Goal: Task Accomplishment & Management: Use online tool/utility

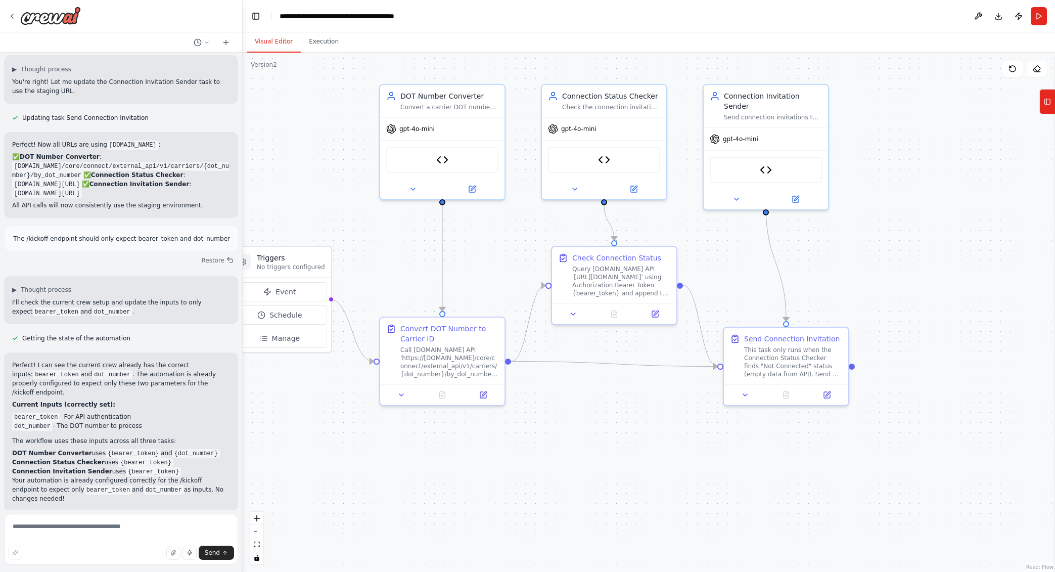
click at [920, 349] on div ".deletable-edge-delete-btn { width: 20px; height: 20px; border: 0px solid #ffff…" at bounding box center [649, 312] width 812 height 519
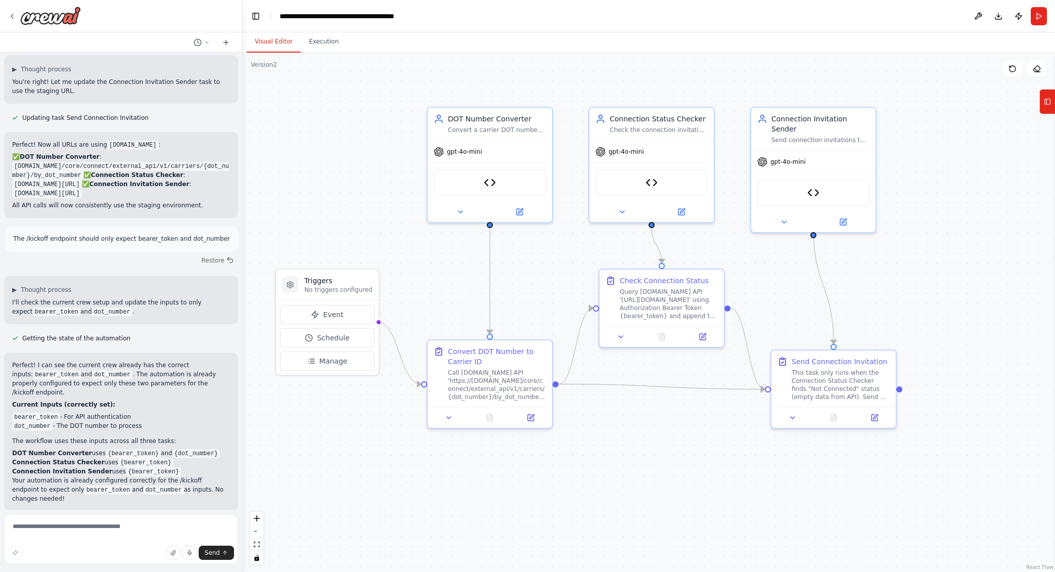
drag, startPoint x: 898, startPoint y: 411, endPoint x: 941, endPoint y: 430, distance: 47.1
click at [941, 431] on div ".deletable-edge-delete-btn { width: 20px; height: 20px; border: 0px solid #ffff…" at bounding box center [649, 312] width 812 height 519
click at [871, 383] on div "This task only runs when the Connection Status Checker finds "Not Connected" st…" at bounding box center [841, 383] width 98 height 32
click at [1046, 108] on icon at bounding box center [1047, 102] width 7 height 16
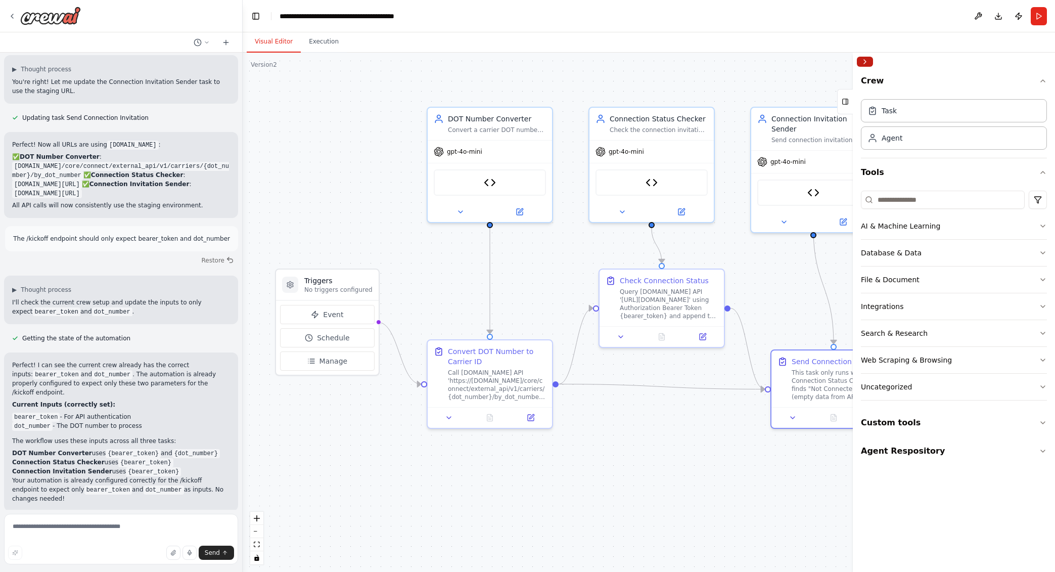
click at [869, 62] on button "Collapse right sidebar" at bounding box center [865, 62] width 16 height 10
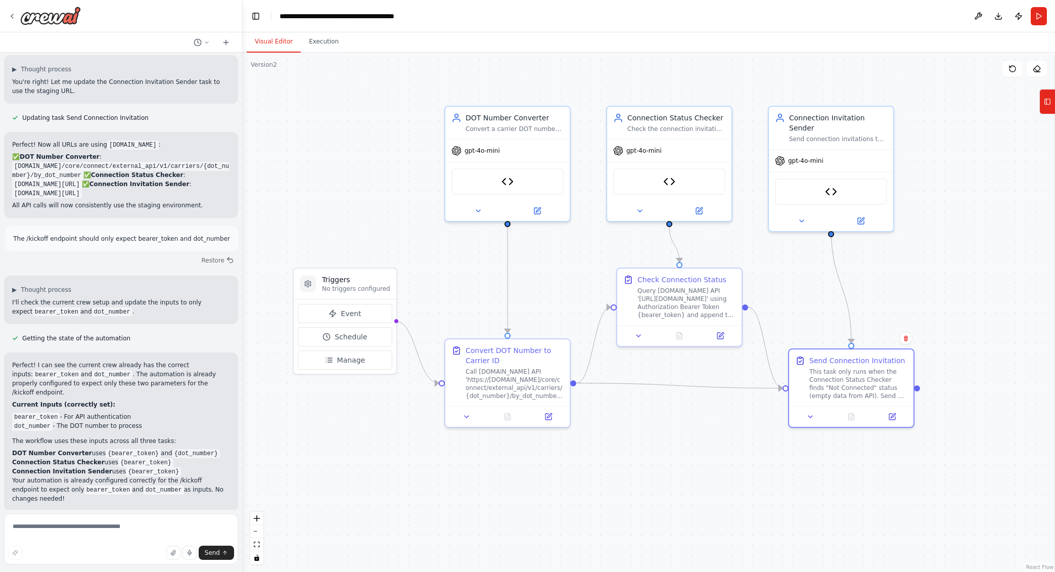
drag, startPoint x: 874, startPoint y: 300, endPoint x: 883, endPoint y: 299, distance: 9.2
click at [883, 299] on div ".deletable-edge-delete-btn { width: 20px; height: 20px; border: 0px solid #ffff…" at bounding box center [649, 312] width 812 height 519
click at [99, 530] on textarea at bounding box center [121, 539] width 234 height 51
click at [68, 550] on div "Send" at bounding box center [121, 553] width 226 height 14
click at [69, 541] on textarea "**********" at bounding box center [121, 539] width 234 height 51
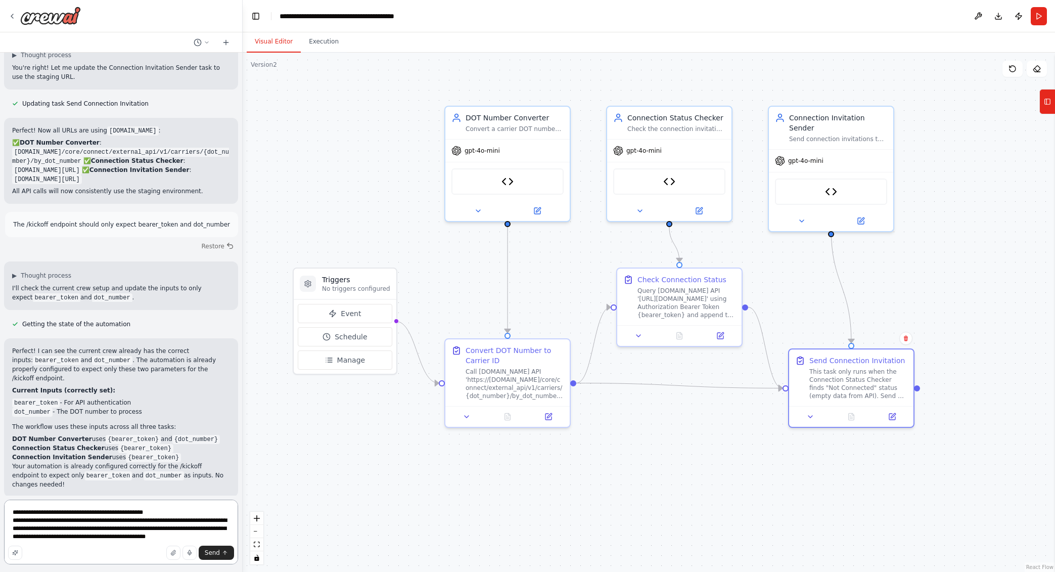
scroll to position [2381, 0]
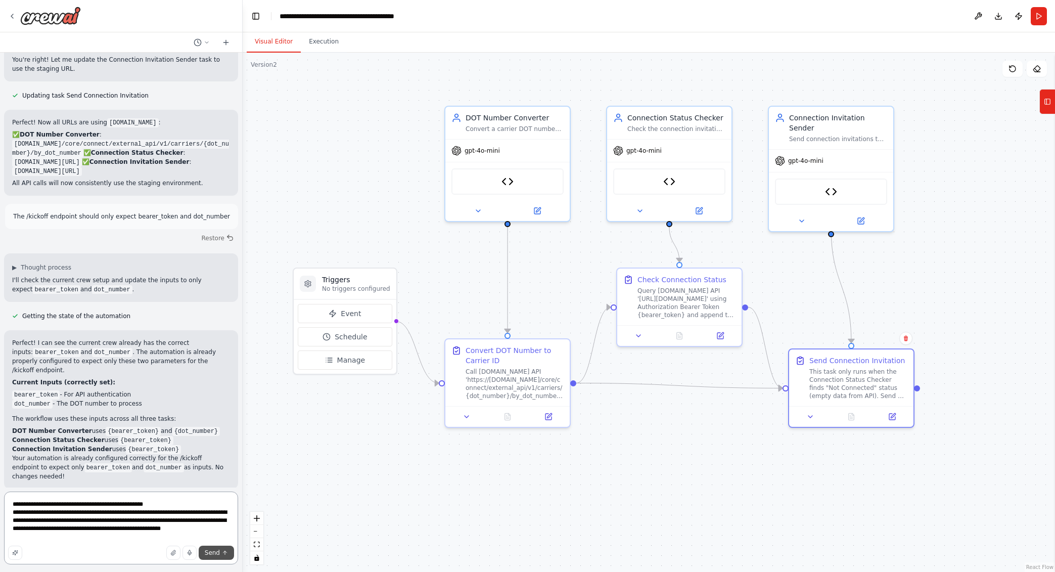
type textarea "**********"
click at [213, 555] on span "Send" at bounding box center [212, 553] width 15 height 8
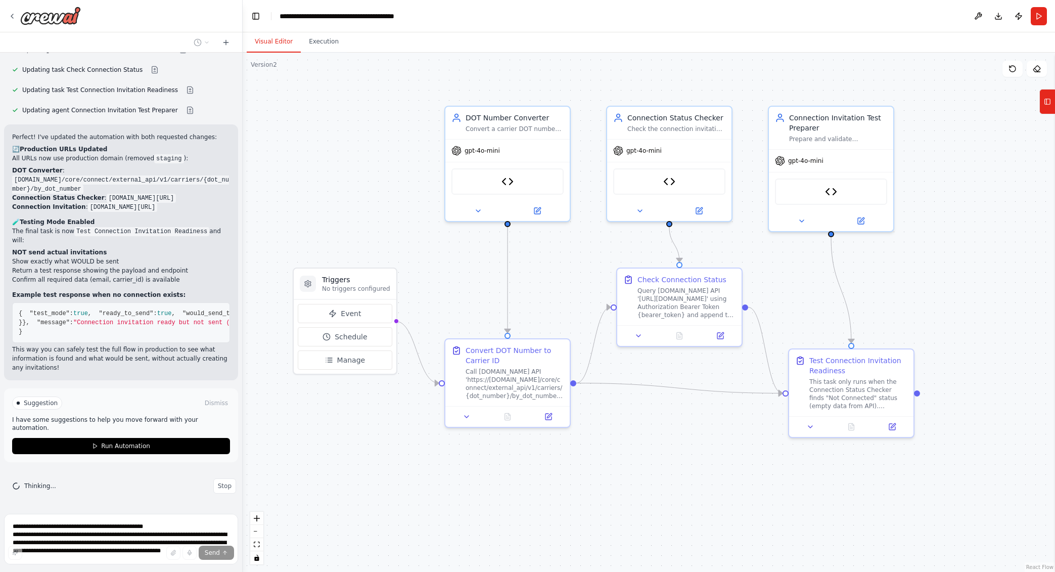
scroll to position [3091, 0]
click at [889, 429] on button at bounding box center [892, 425] width 35 height 12
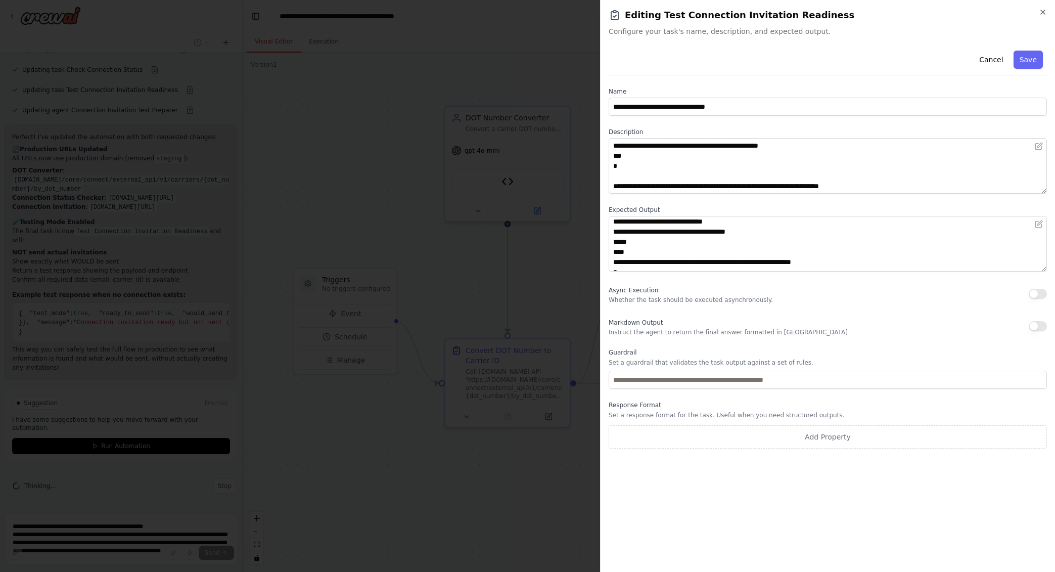
scroll to position [91, 0]
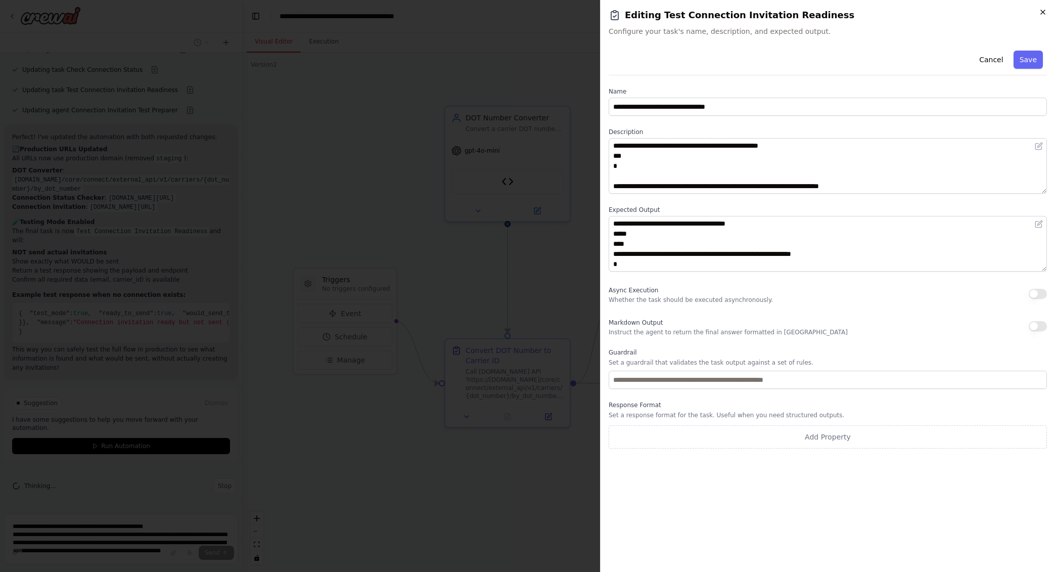
click at [1039, 14] on icon "button" at bounding box center [1043, 12] width 8 height 8
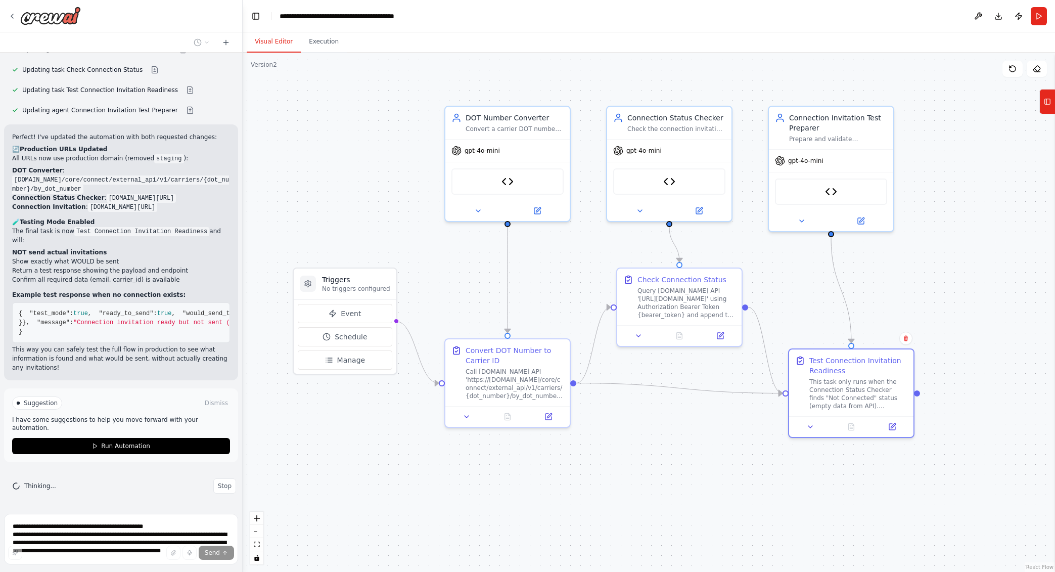
click at [502, 471] on div ".deletable-edge-delete-btn { width: 20px; height: 20px; border: 0px solid #ffff…" at bounding box center [649, 312] width 812 height 519
click at [124, 446] on span "Run Automation" at bounding box center [125, 446] width 49 height 8
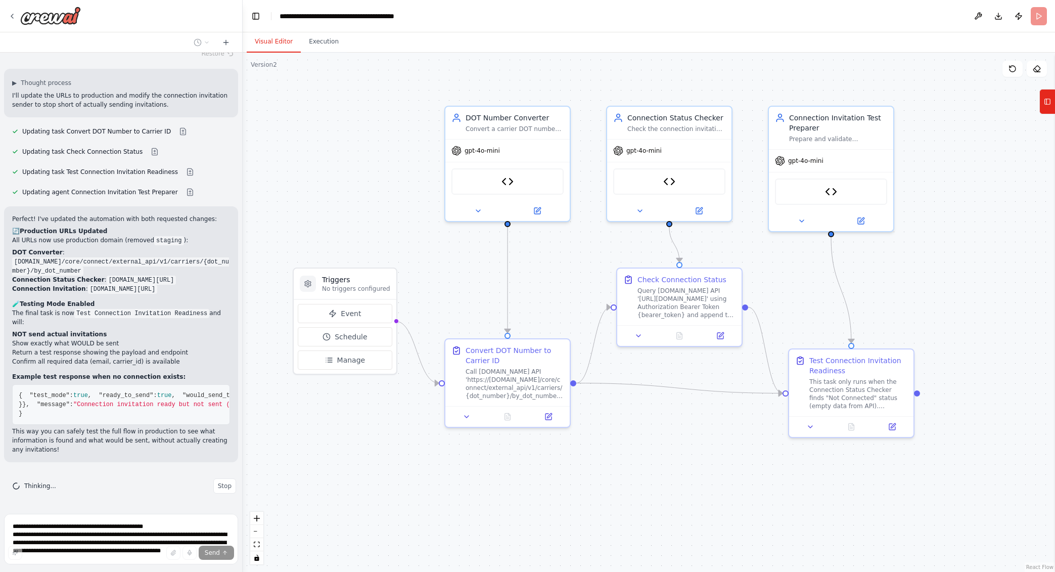
scroll to position [3017, 0]
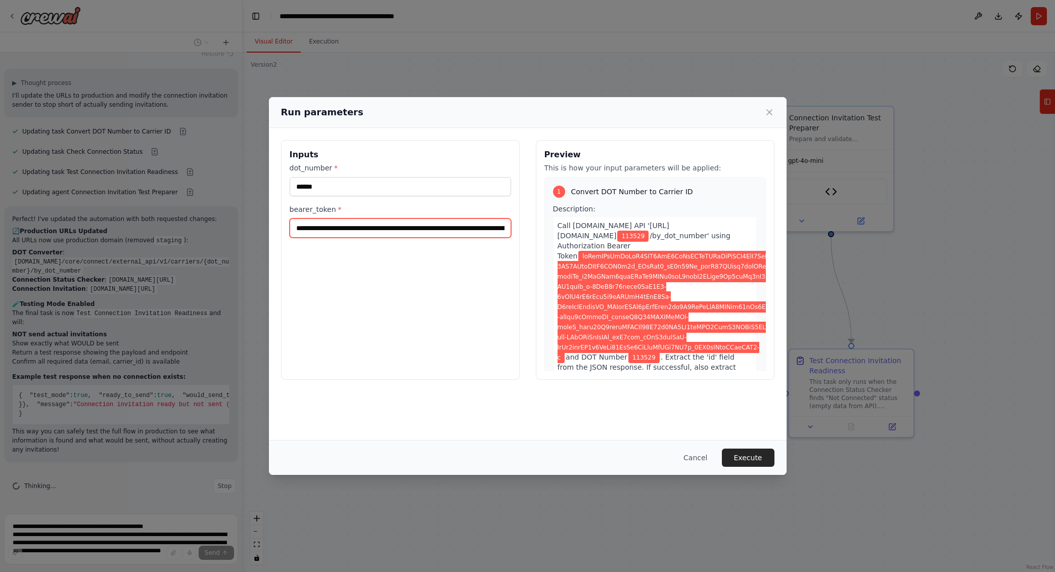
click at [440, 231] on input "bearer_token *" at bounding box center [400, 227] width 221 height 19
paste input "text"
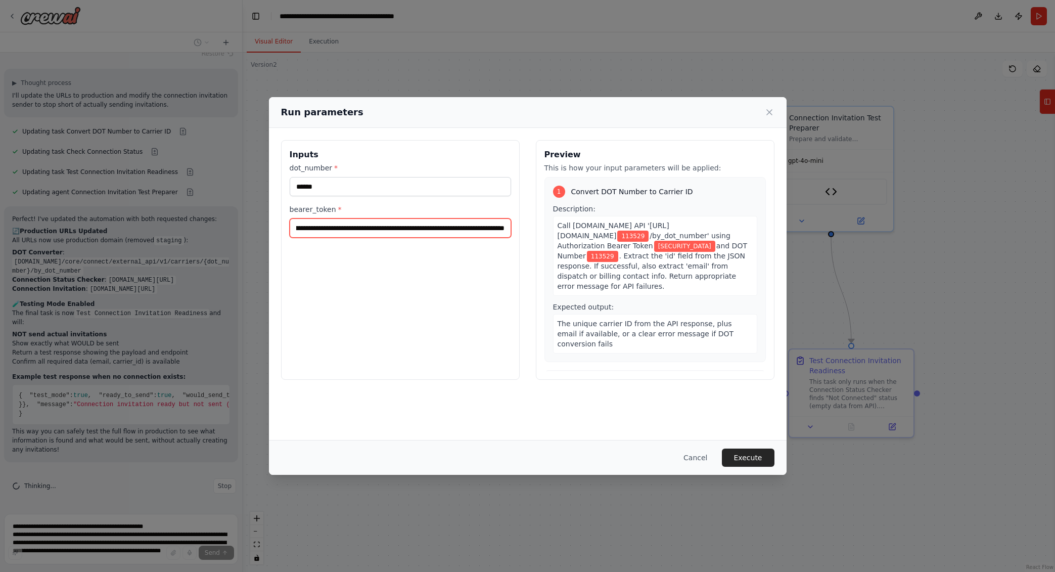
type input "**********"
click at [357, 194] on input "******" at bounding box center [400, 186] width 221 height 19
paste input "*"
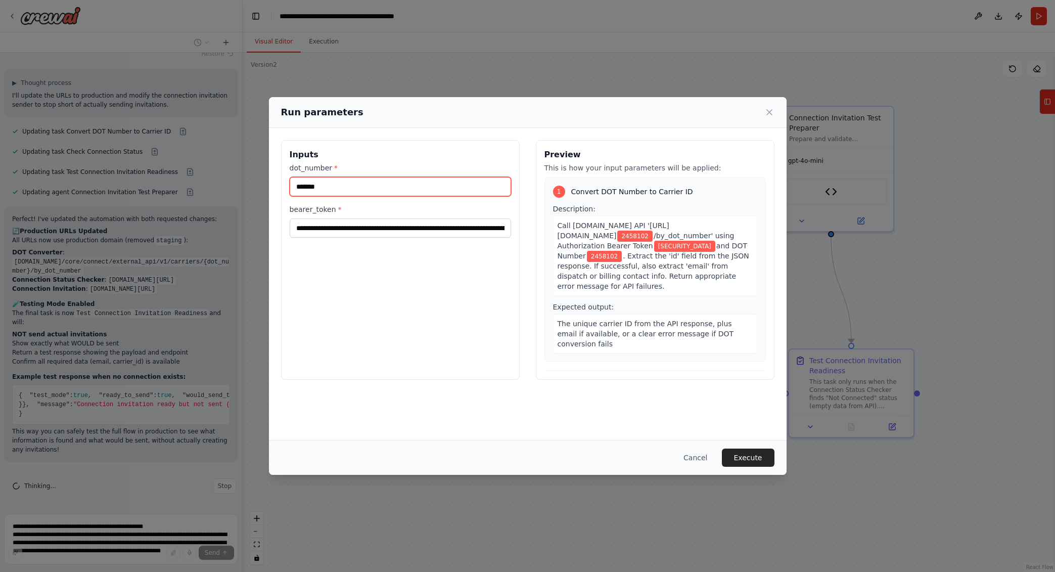
type input "*******"
click at [436, 340] on div "**********" at bounding box center [400, 260] width 239 height 240
click at [750, 457] on button "Execute" at bounding box center [748, 457] width 53 height 18
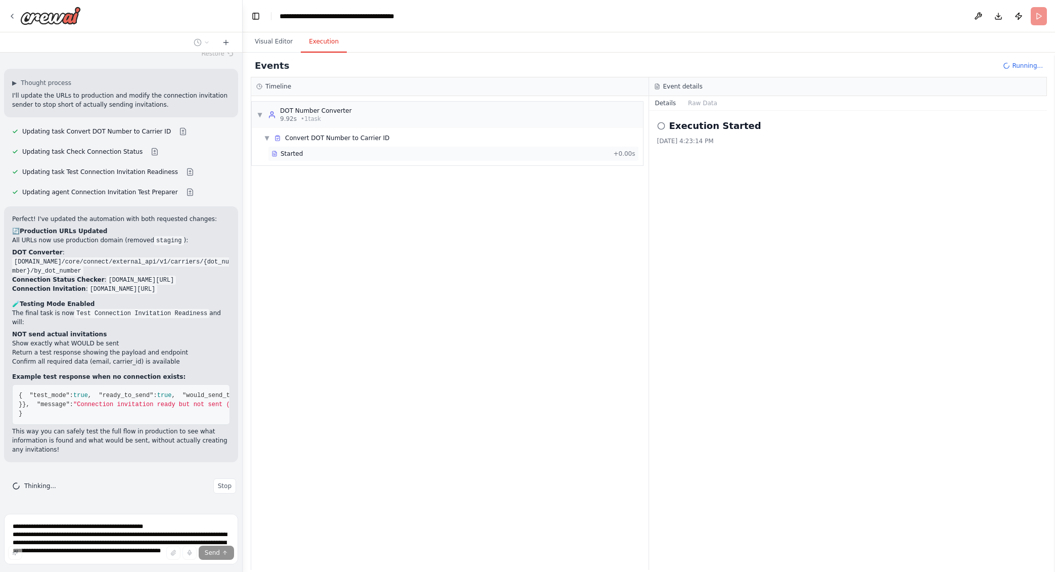
click at [324, 156] on div "Started" at bounding box center [440, 154] width 338 height 8
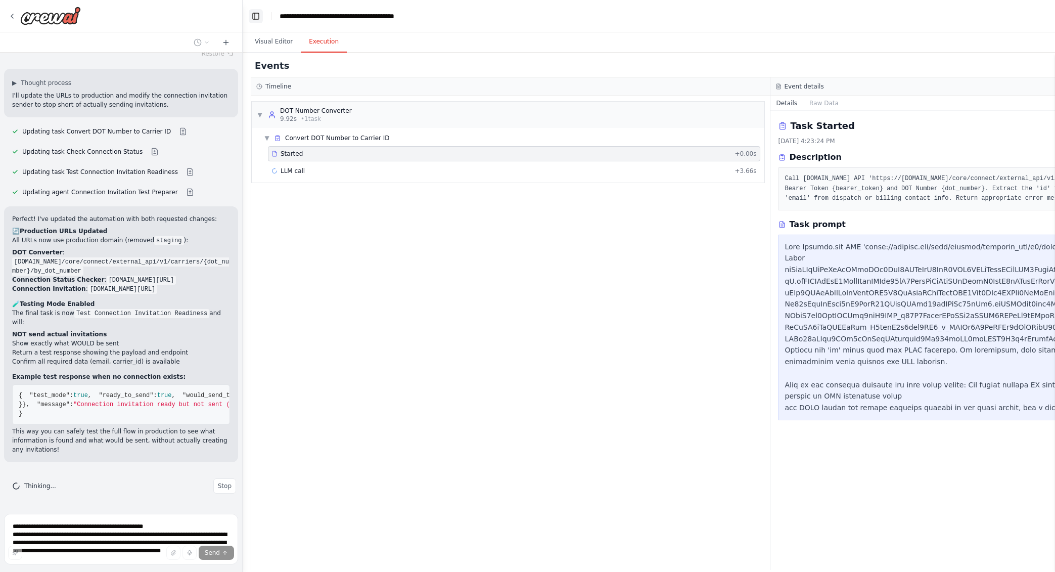
click at [261, 17] on button "Toggle Left Sidebar" at bounding box center [256, 16] width 14 height 14
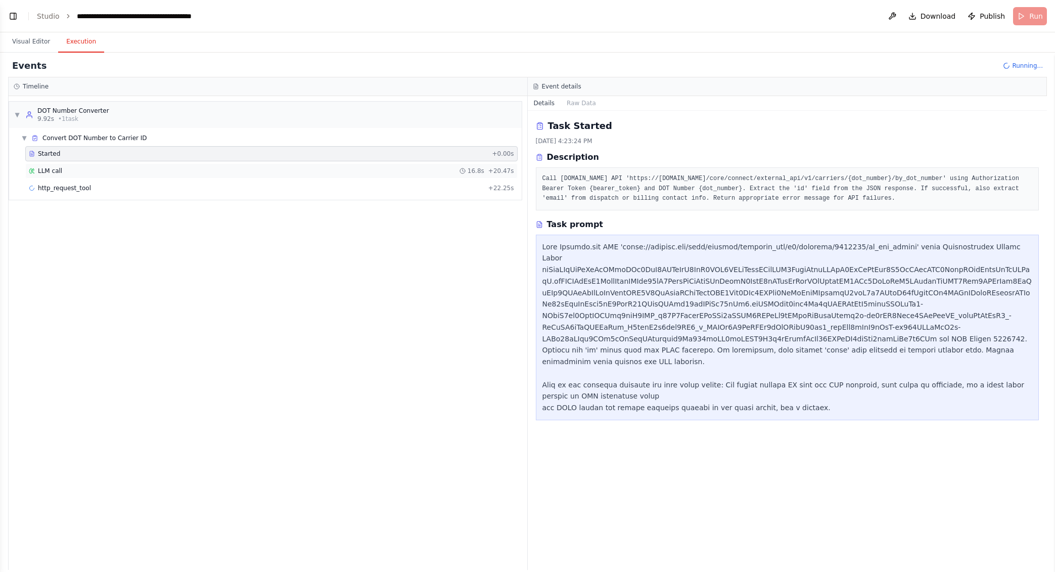
click at [325, 171] on div "LLM call 16.8s + 20.47s" at bounding box center [271, 171] width 485 height 8
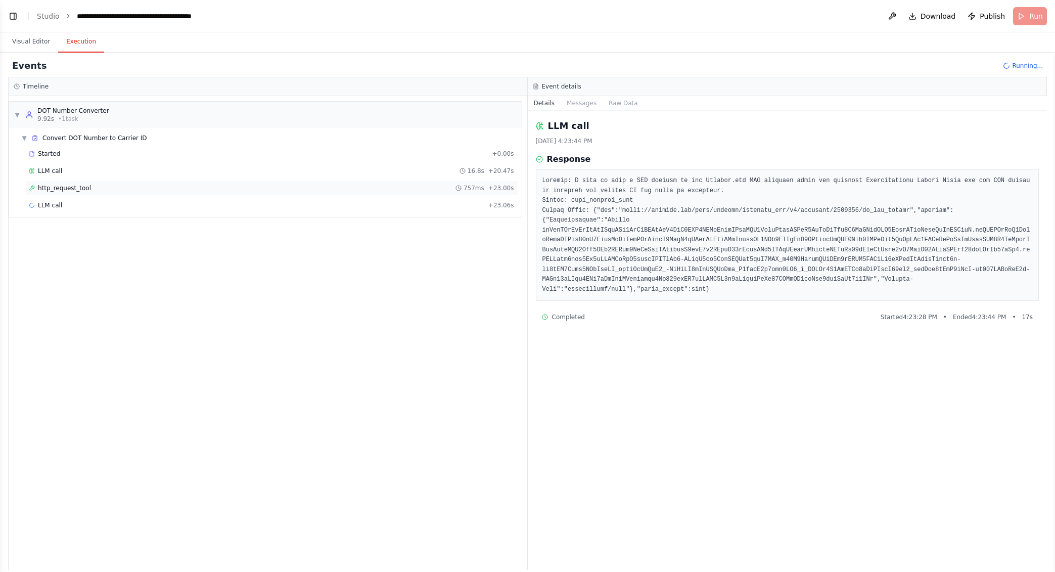
click at [156, 190] on div "http_request_tool 757ms + 23.00s" at bounding box center [271, 188] width 485 height 8
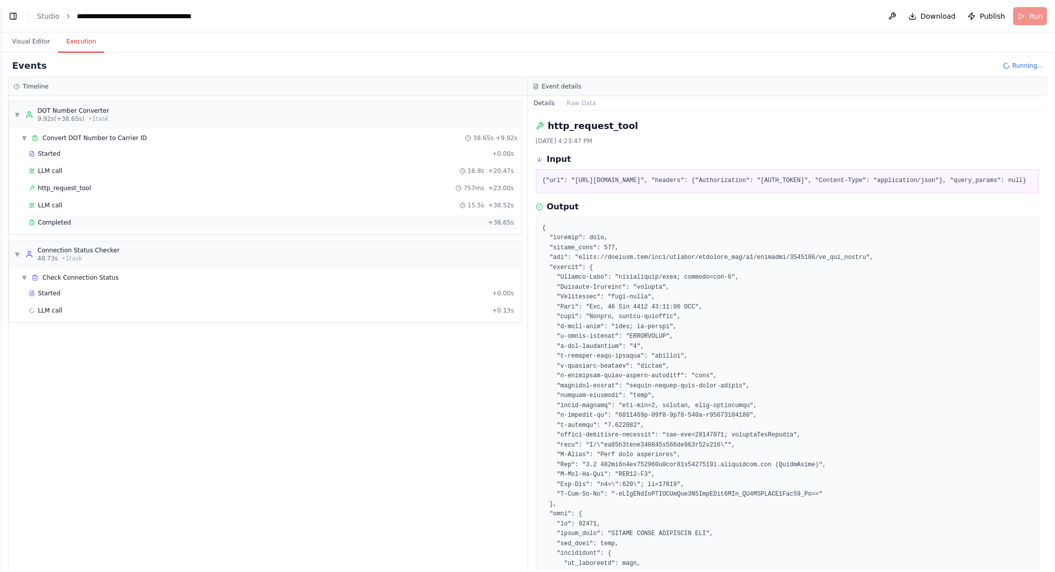
click at [224, 227] on div "Completed + 38.65s" at bounding box center [271, 222] width 492 height 15
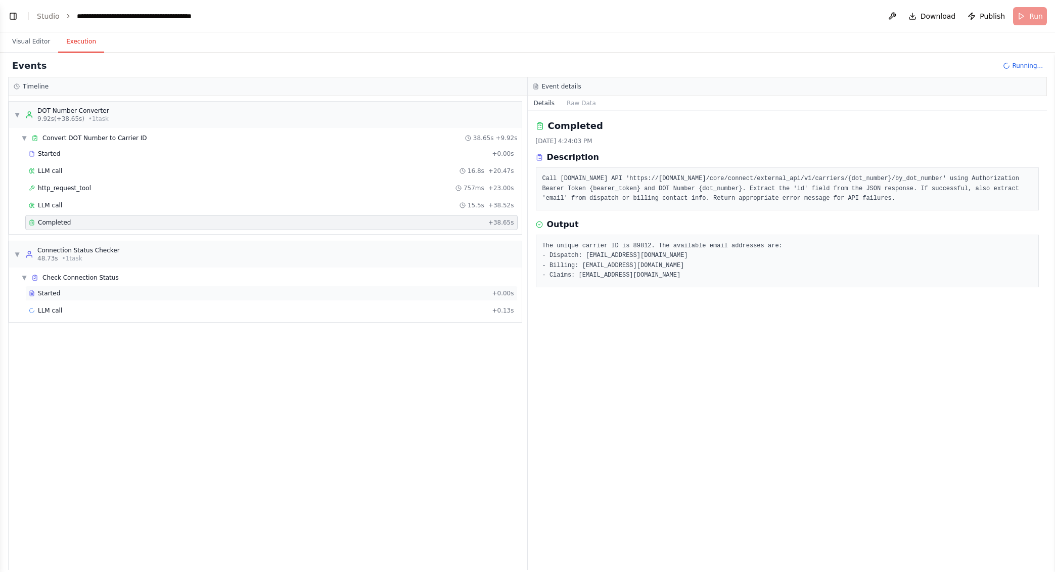
click at [121, 292] on div "Started" at bounding box center [258, 293] width 459 height 8
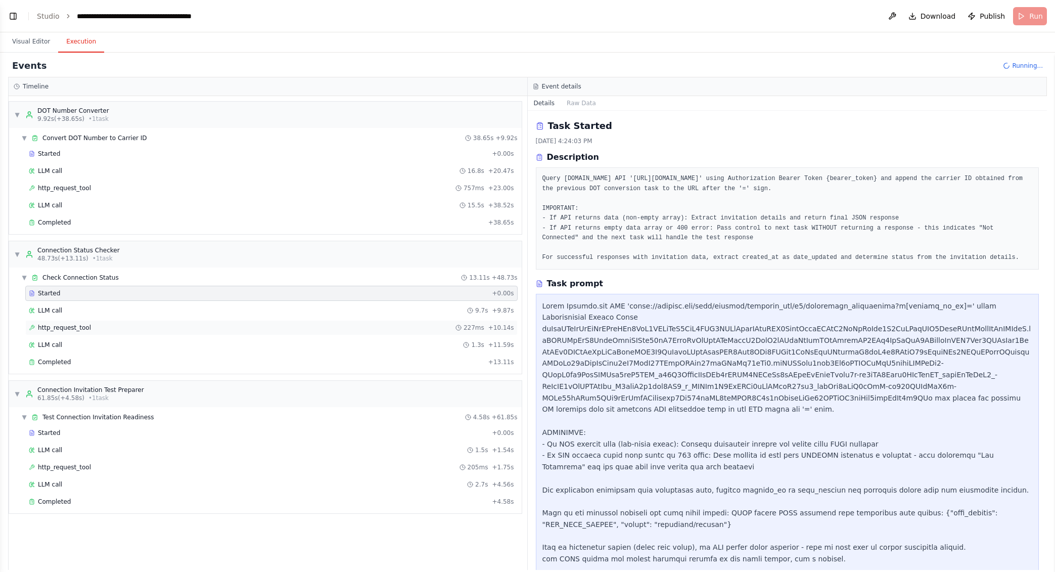
scroll to position [3091, 0]
click at [98, 468] on div "http_request_tool 205ms + 1.75s" at bounding box center [271, 467] width 485 height 8
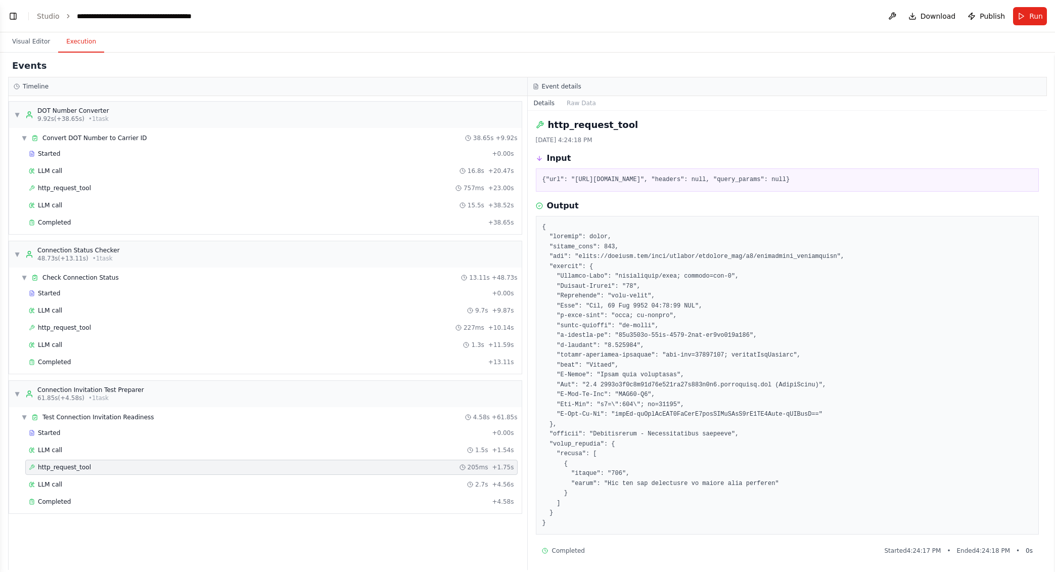
scroll to position [0, 0]
click at [82, 482] on div "LLM call 2.7s + 4.56s" at bounding box center [271, 484] width 485 height 8
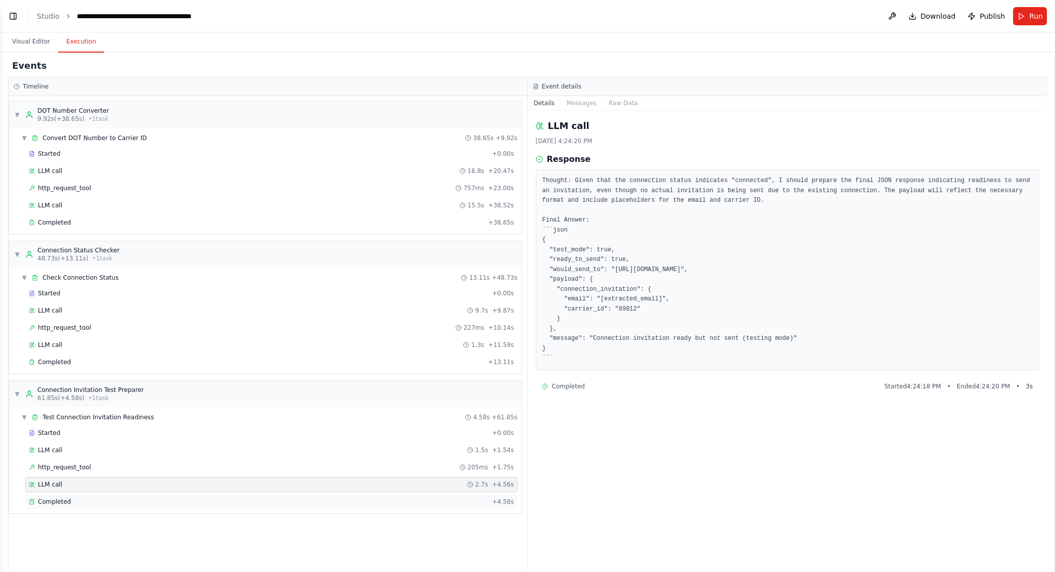
click at [70, 496] on div "Completed + 4.58s" at bounding box center [271, 501] width 492 height 15
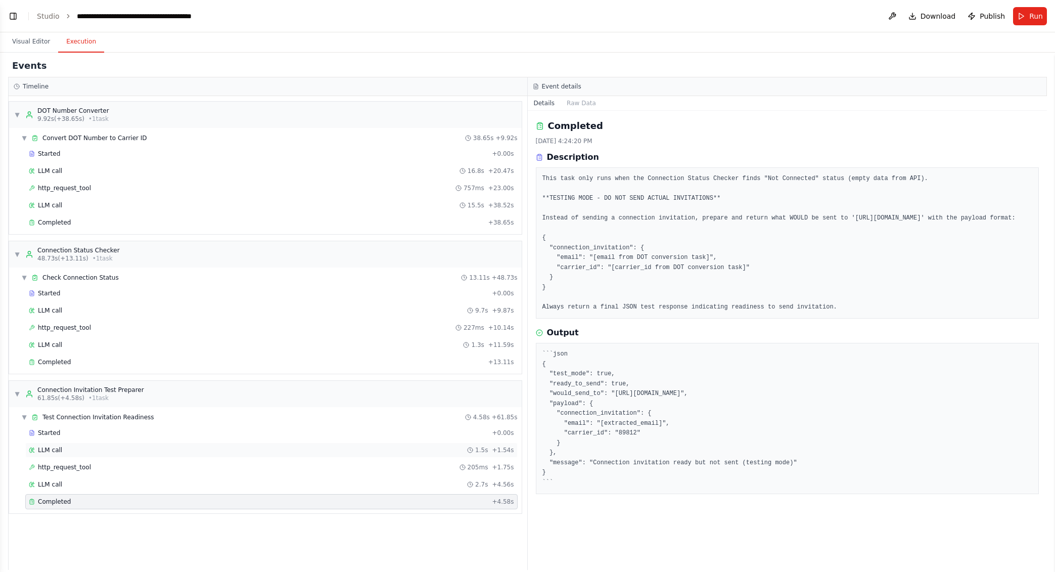
click at [49, 450] on span "LLM call" at bounding box center [50, 450] width 24 height 8
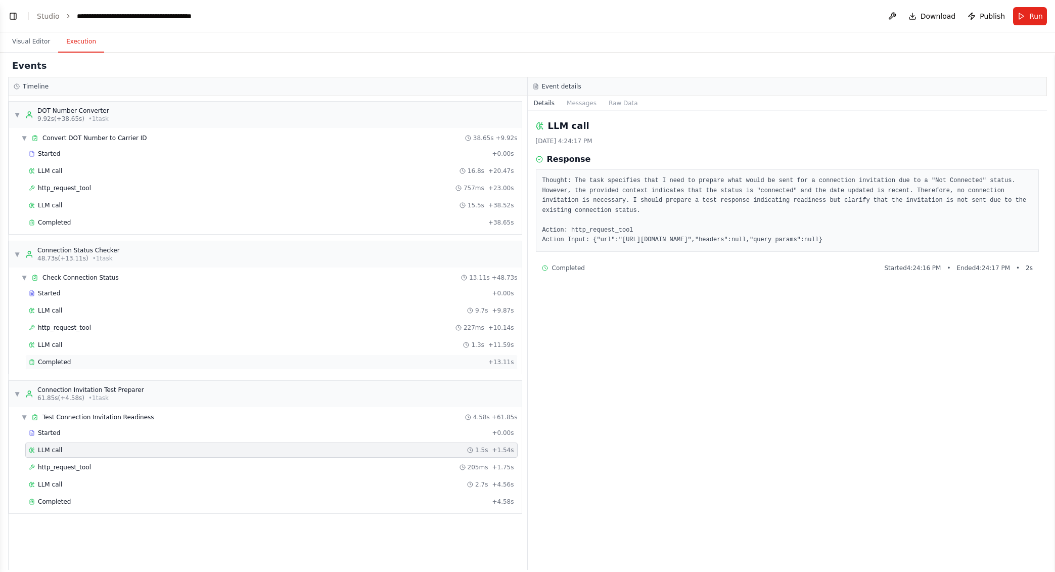
click at [78, 365] on div "Completed" at bounding box center [257, 362] width 456 height 8
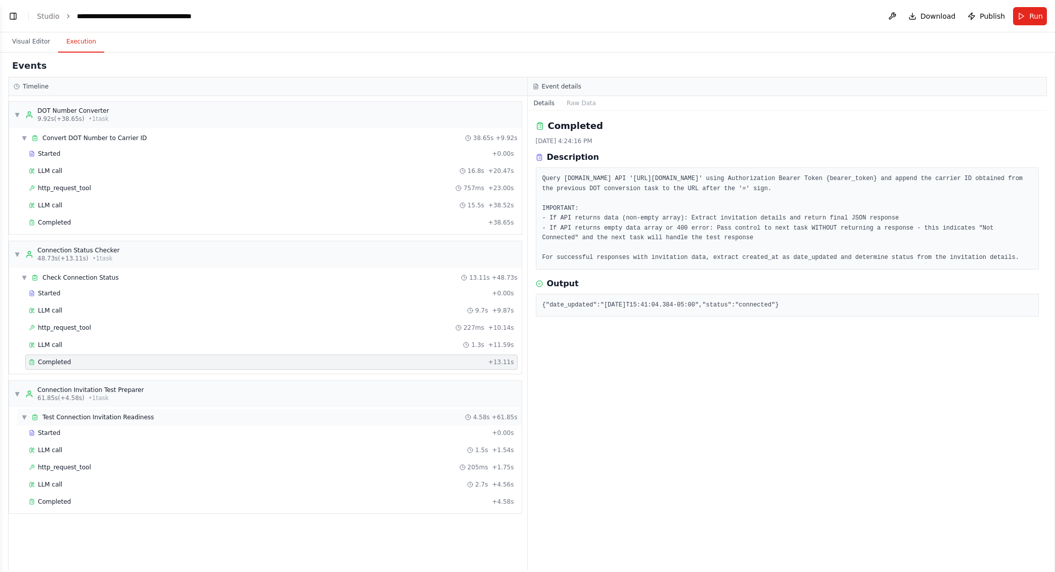
click at [162, 415] on div "▼ Test Connection Invitation Readiness 4.58s + 61.85s" at bounding box center [269, 417] width 505 height 16
click at [151, 413] on div "▶ Test Connection Invitation Readiness 4.58s + 61.85s" at bounding box center [269, 417] width 505 height 16
click at [119, 433] on div "Started" at bounding box center [258, 433] width 459 height 8
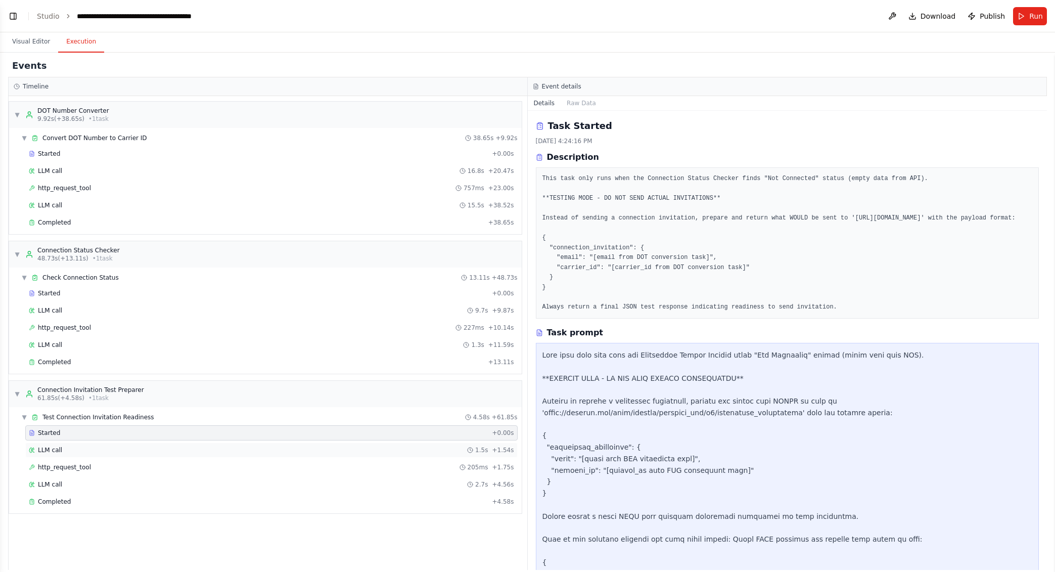
click at [86, 448] on div "LLM call 1.5s + 1.54s" at bounding box center [271, 450] width 485 height 8
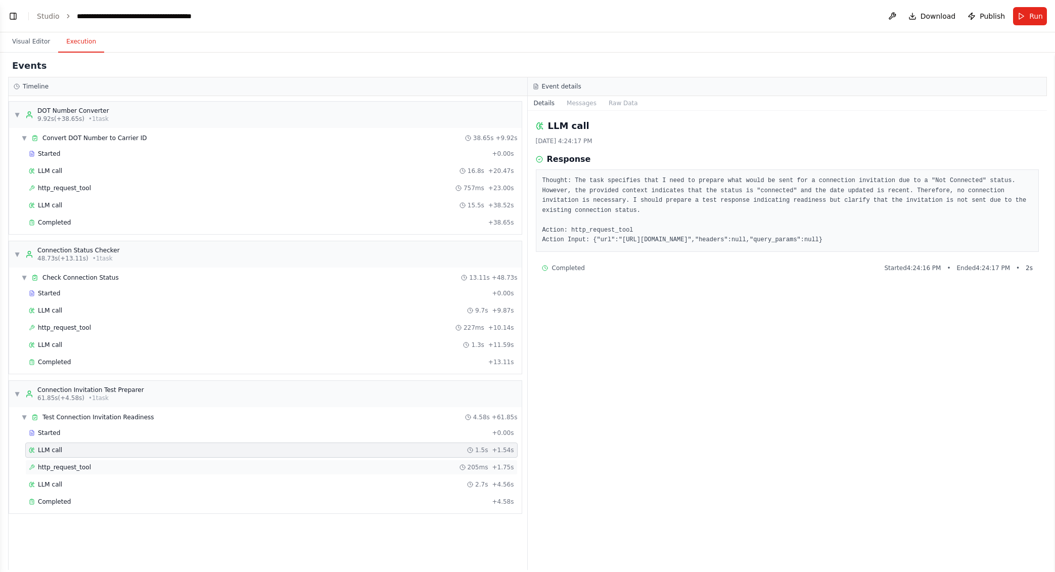
click at [96, 465] on div "http_request_tool 205ms + 1.75s" at bounding box center [271, 467] width 485 height 8
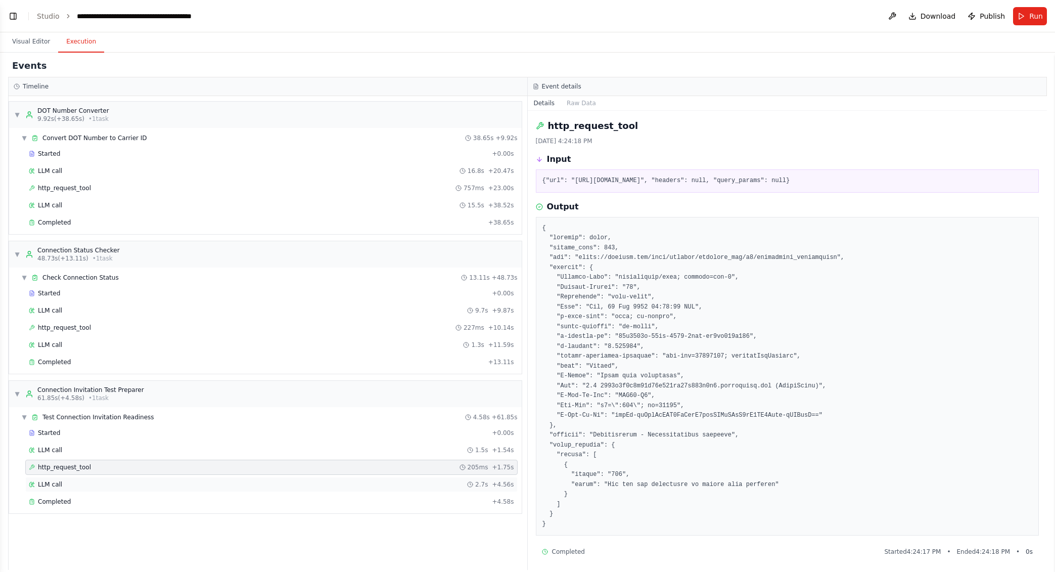
click at [78, 484] on div "LLM call 2.7s + 4.56s" at bounding box center [271, 484] width 485 height 8
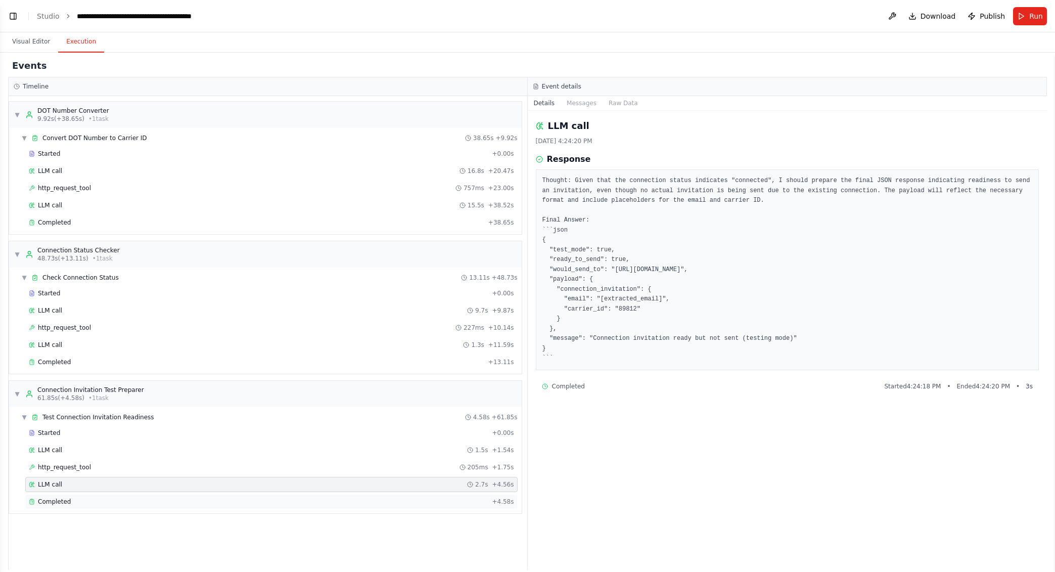
click at [186, 502] on div "Completed" at bounding box center [258, 501] width 459 height 8
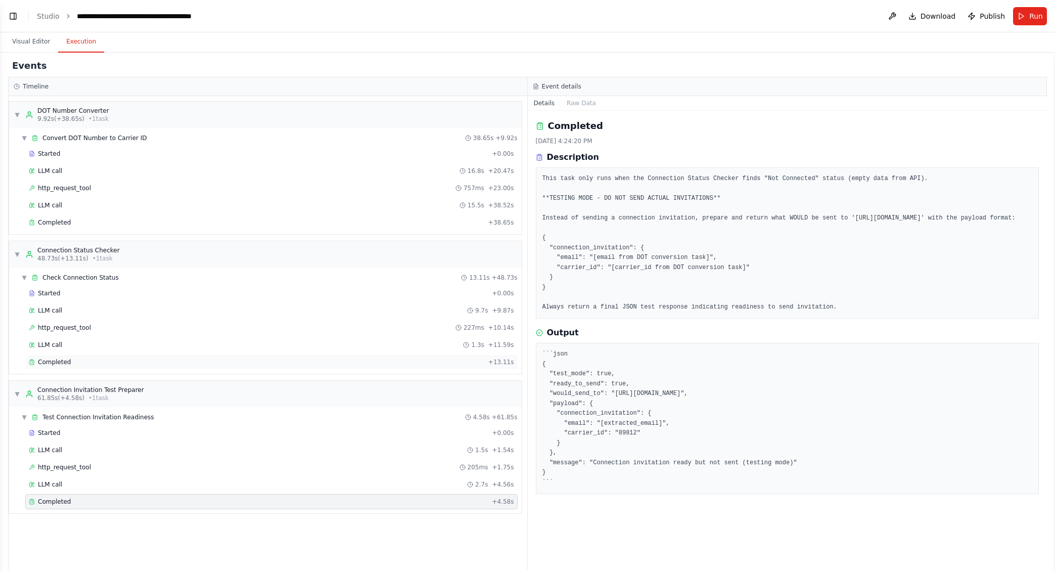
click at [189, 360] on div "Completed" at bounding box center [257, 362] width 456 height 8
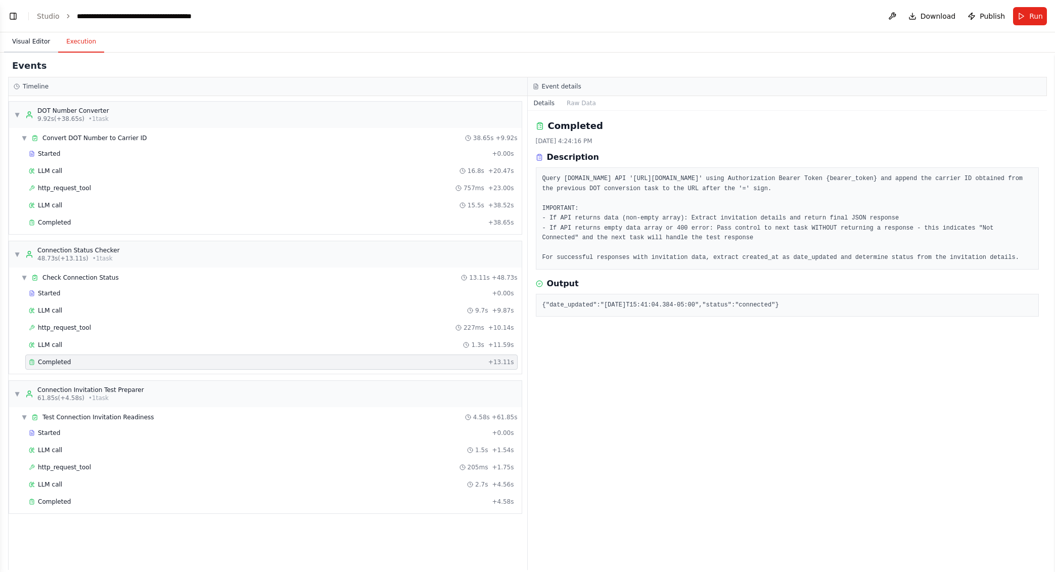
click at [32, 40] on button "Visual Editor" at bounding box center [31, 41] width 54 height 21
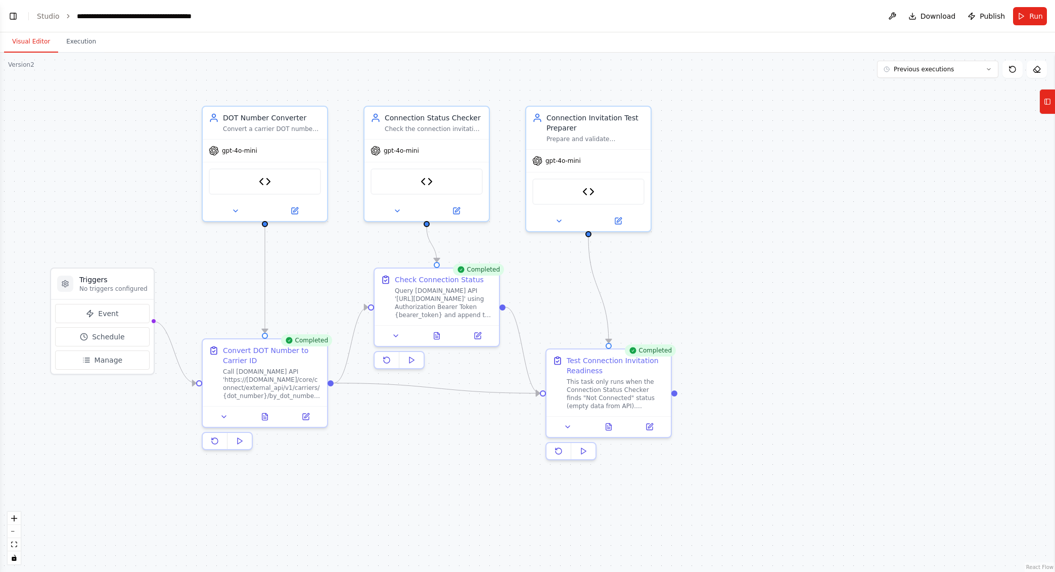
click at [9, 12] on button "Toggle Left Sidebar" at bounding box center [13, 16] width 14 height 14
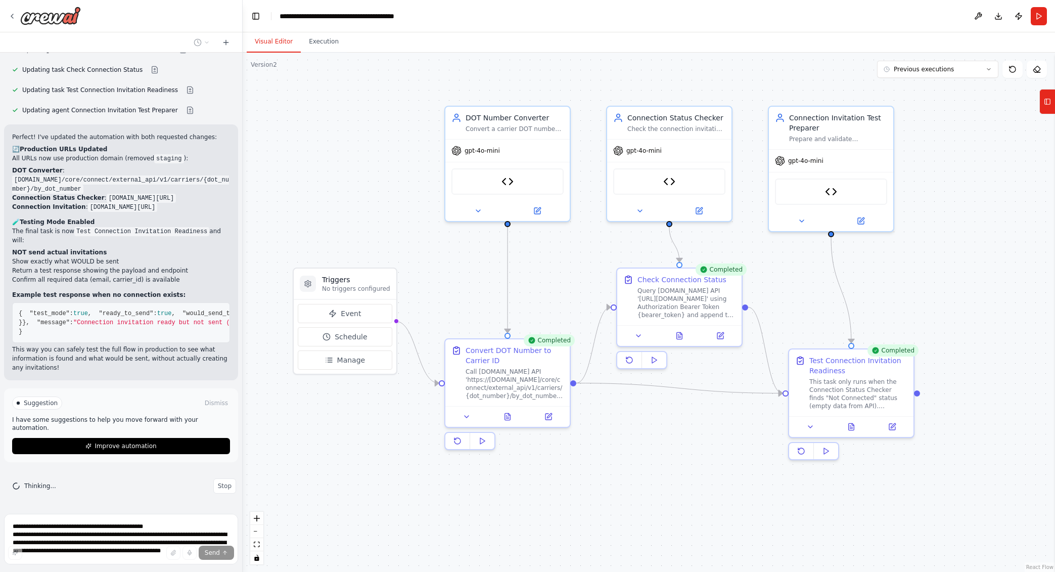
click at [95, 553] on div "Send" at bounding box center [121, 553] width 226 height 14
click at [218, 484] on span "Stop" at bounding box center [225, 486] width 14 height 8
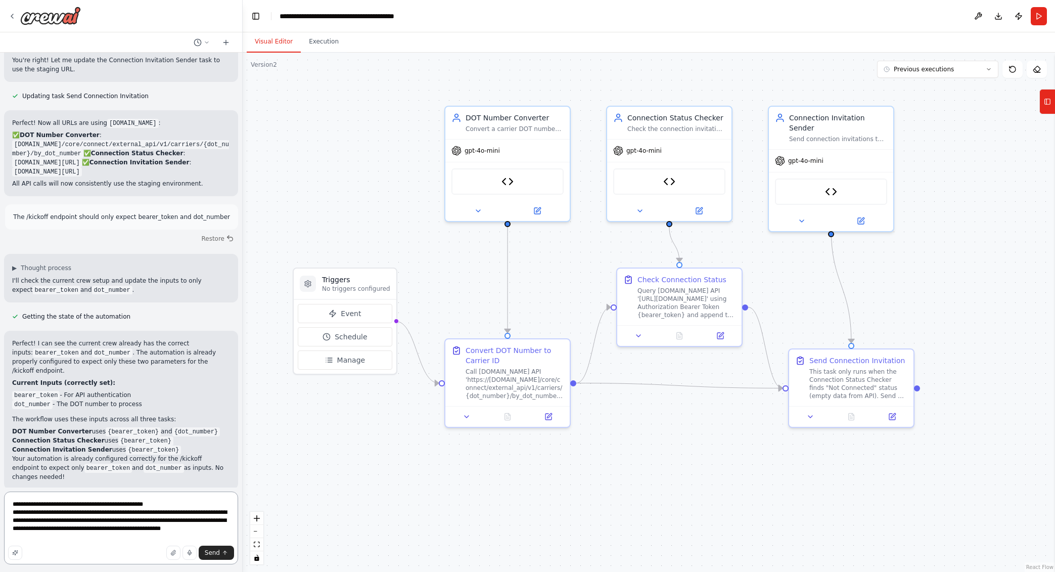
scroll to position [2381, 0]
click at [67, 539] on textarea "**********" at bounding box center [121, 527] width 234 height 73
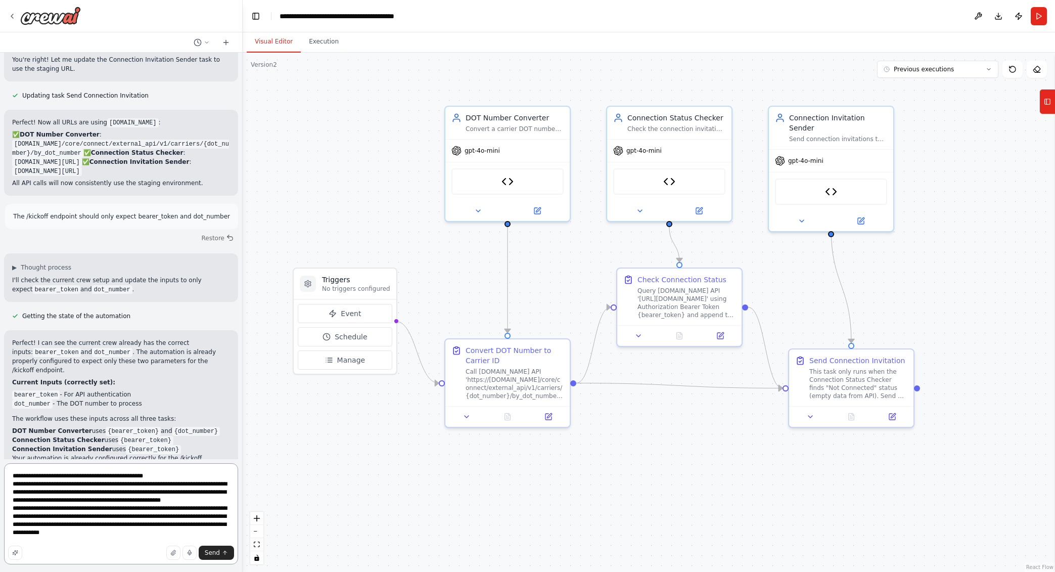
click at [168, 539] on textarea "**********" at bounding box center [121, 513] width 234 height 101
type textarea "**********"
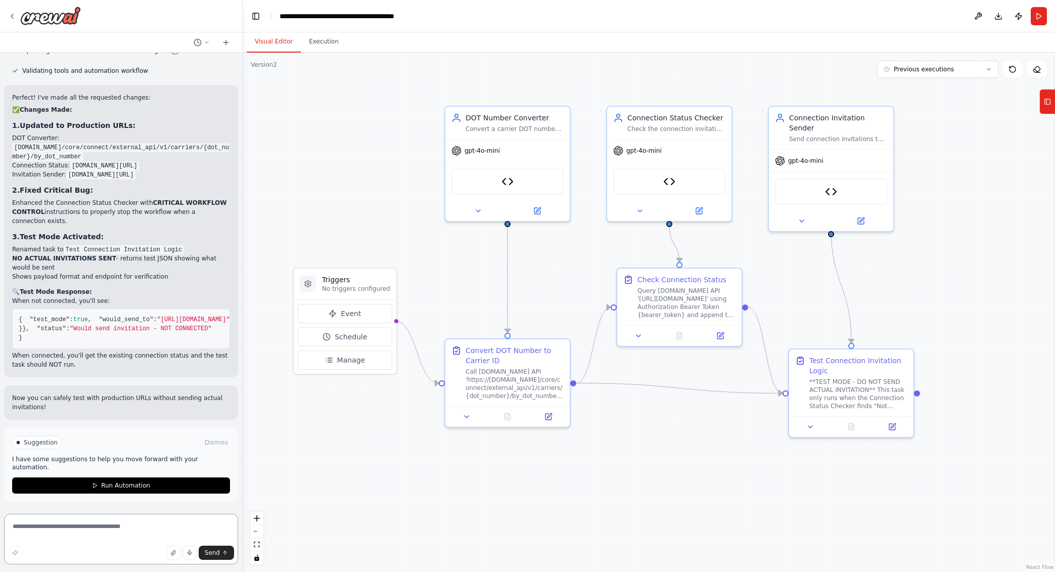
scroll to position [3240, 0]
click at [891, 432] on div at bounding box center [851, 424] width 124 height 21
click at [891, 429] on button at bounding box center [892, 425] width 35 height 12
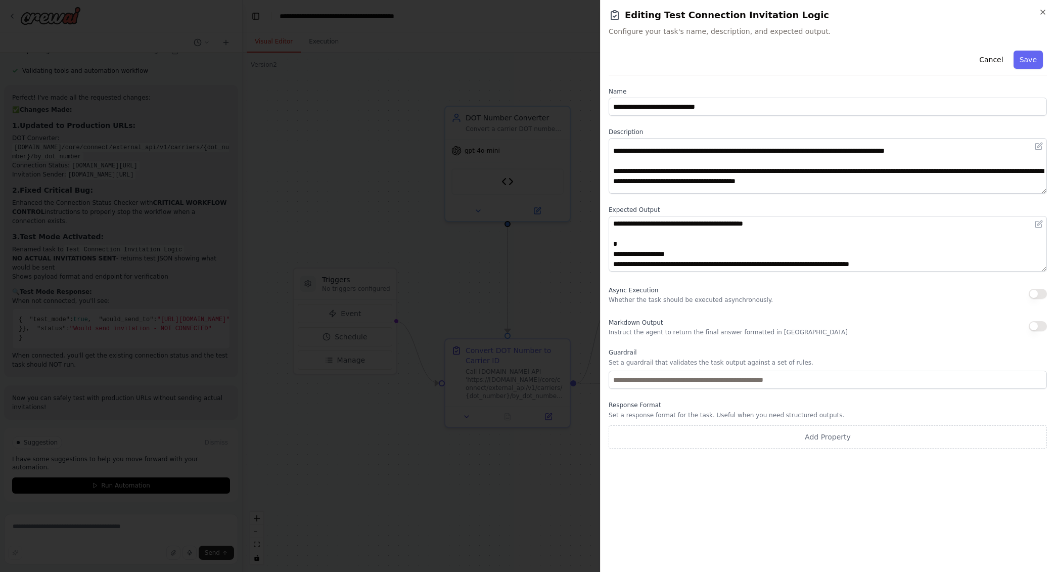
scroll to position [0, 0]
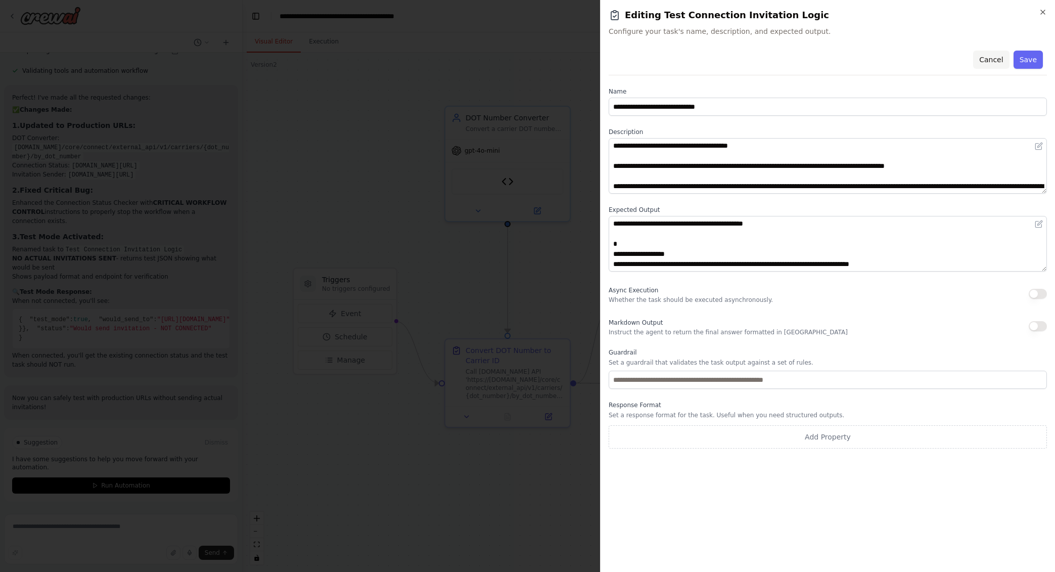
click at [987, 62] on button "Cancel" at bounding box center [991, 60] width 36 height 18
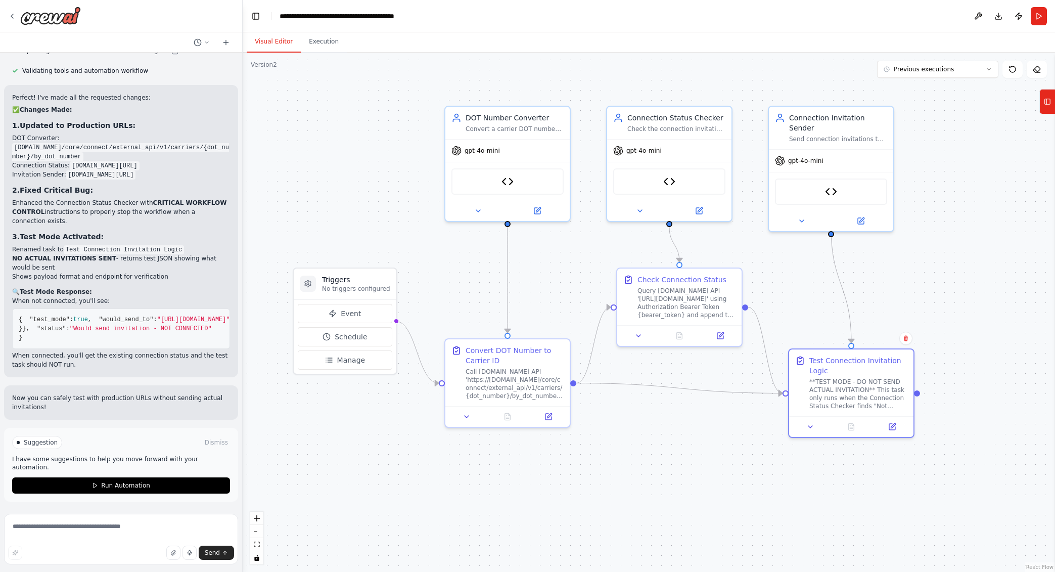
click at [678, 476] on div ".deletable-edge-delete-btn { width: 20px; height: 20px; border: 0px solid #ffff…" at bounding box center [649, 312] width 812 height 519
click at [193, 488] on button "Run Automation" at bounding box center [121, 485] width 218 height 16
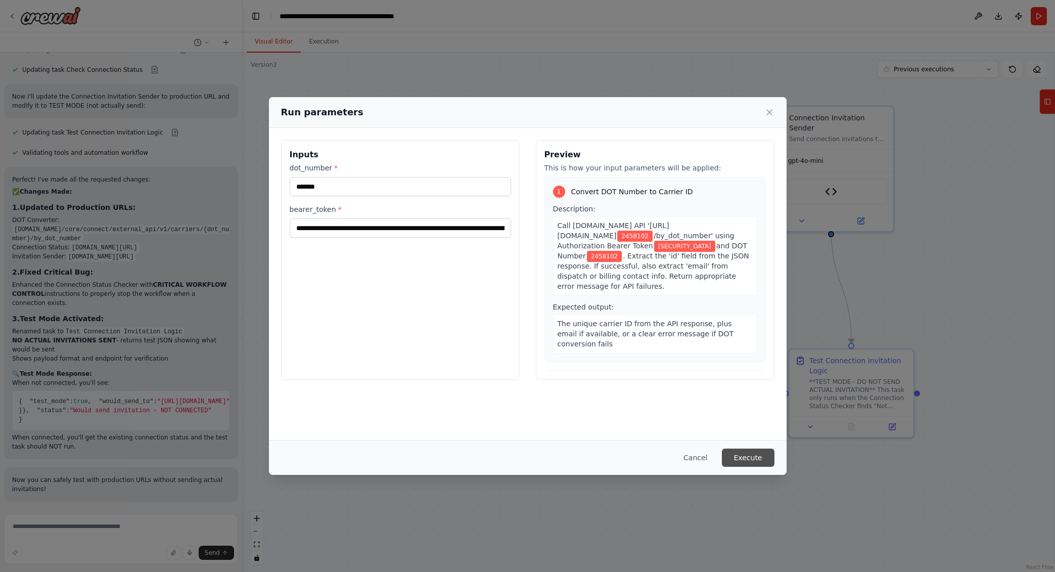
click at [749, 460] on button "Execute" at bounding box center [748, 457] width 53 height 18
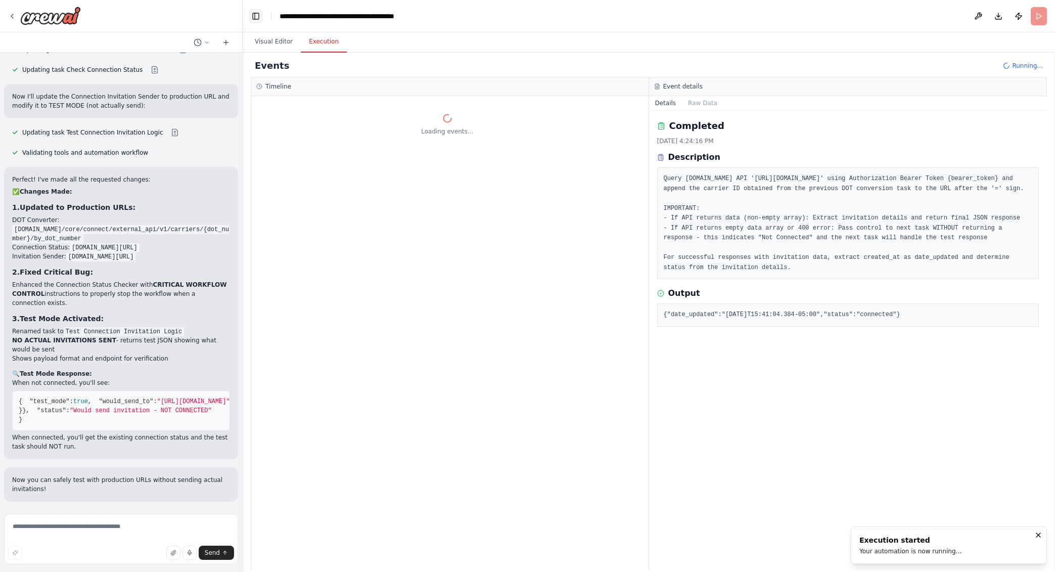
click at [253, 17] on button "Toggle Left Sidebar" at bounding box center [256, 16] width 14 height 14
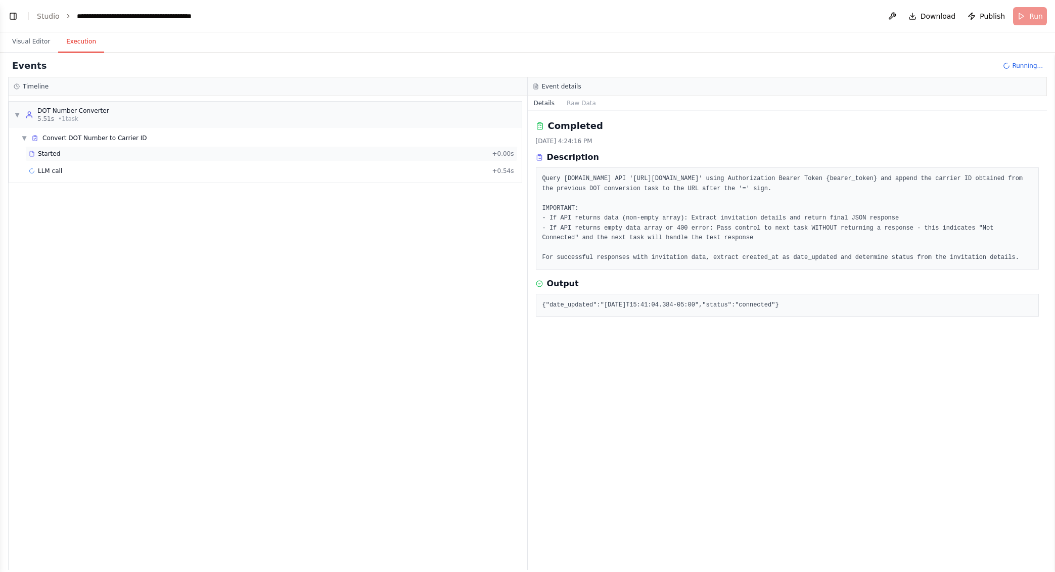
click at [64, 155] on div "Started" at bounding box center [258, 154] width 459 height 8
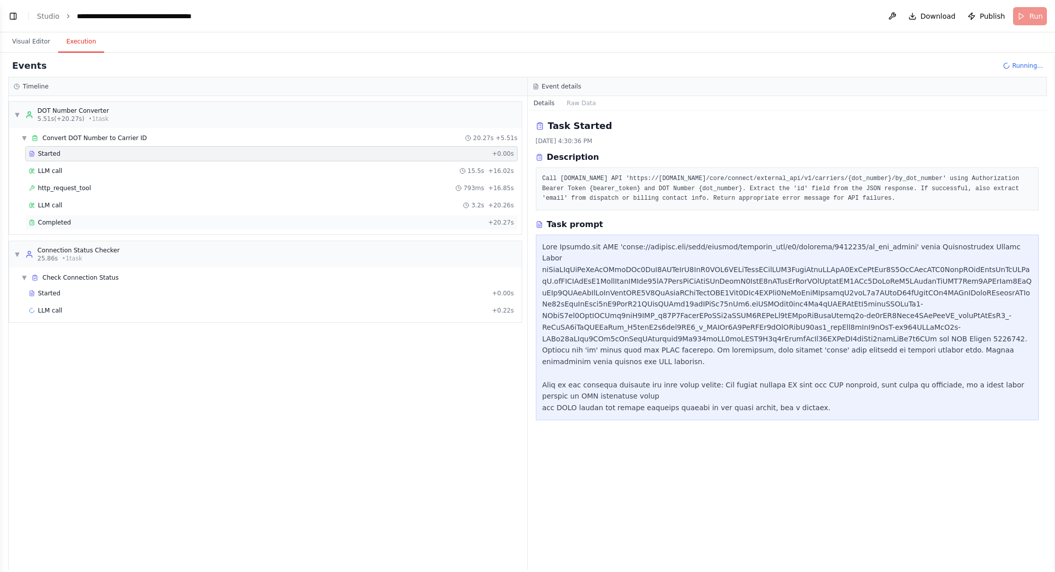
click at [67, 224] on span "Completed" at bounding box center [54, 222] width 33 height 8
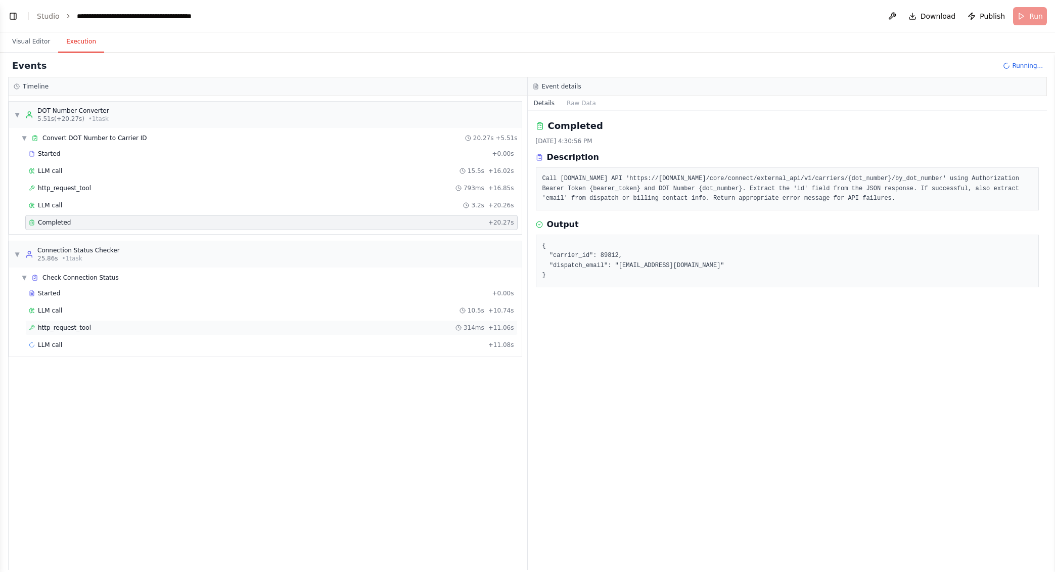
click at [78, 327] on span "http_request_tool" at bounding box center [64, 328] width 53 height 8
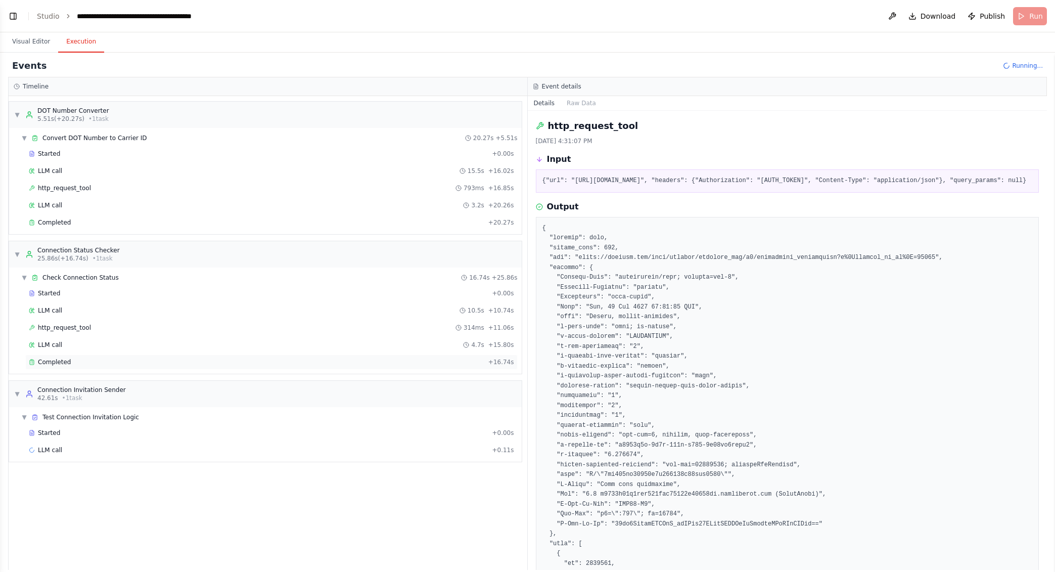
click at [64, 363] on span "Completed" at bounding box center [54, 362] width 33 height 8
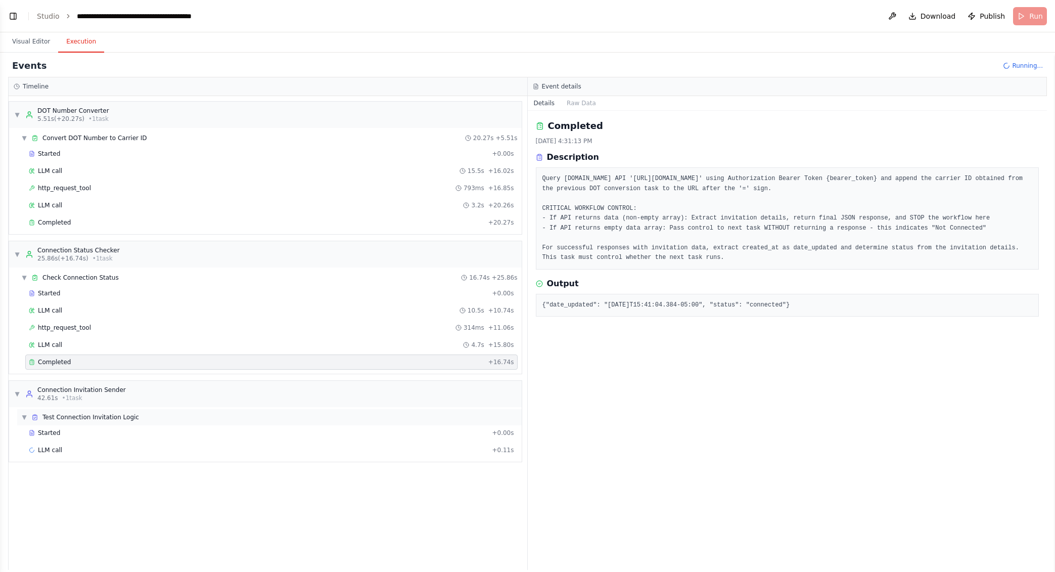
click at [82, 417] on span "Test Connection Invitation Logic" at bounding box center [90, 417] width 97 height 8
click at [77, 415] on span "Test Connection Invitation Logic" at bounding box center [90, 417] width 97 height 8
click at [71, 433] on div "Started" at bounding box center [258, 433] width 459 height 8
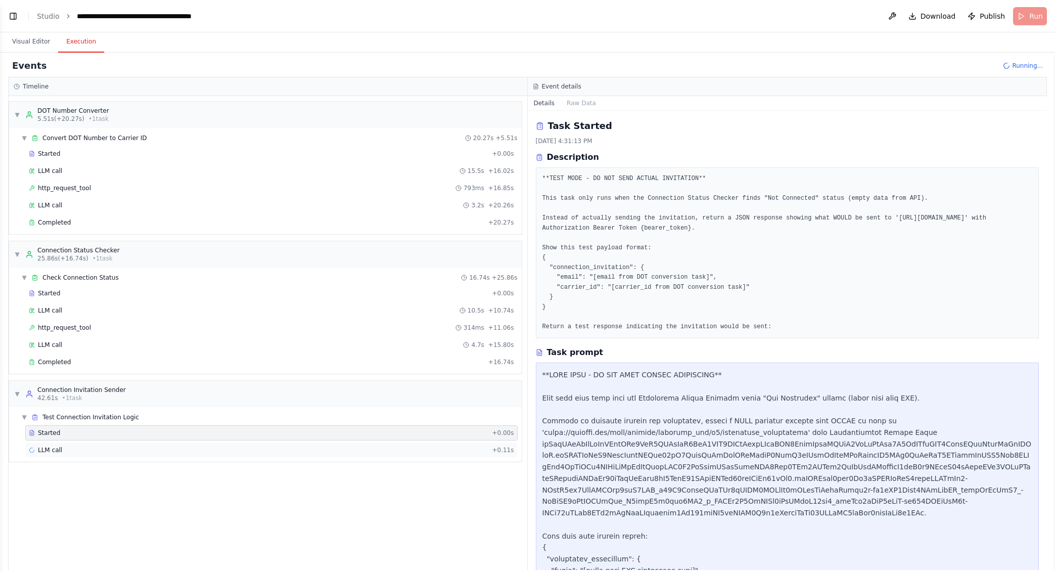
click at [158, 443] on div "LLM call + 0.11s" at bounding box center [271, 449] width 492 height 15
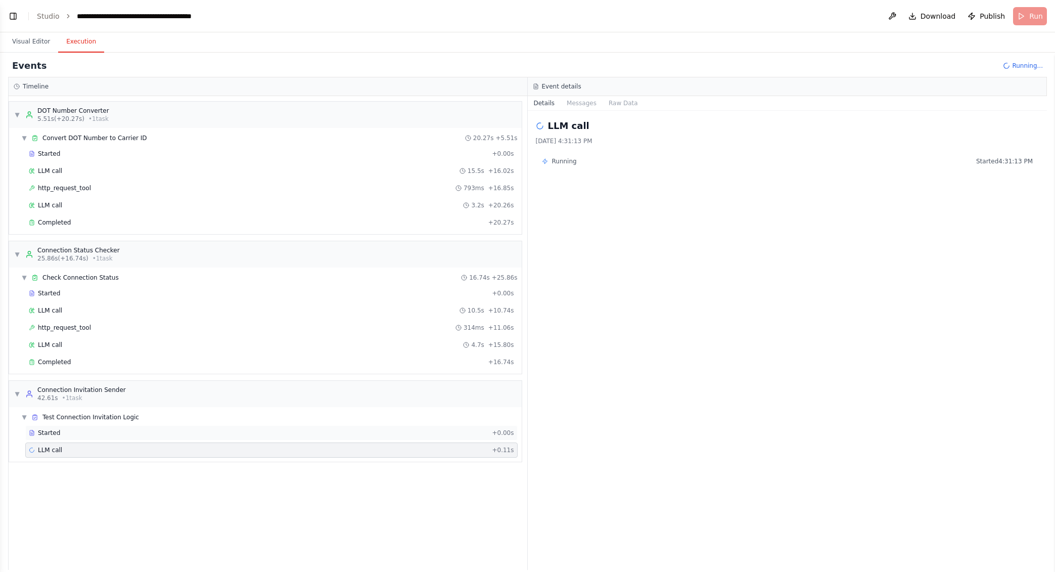
click at [138, 428] on div "Started + 0.00s" at bounding box center [271, 432] width 492 height 15
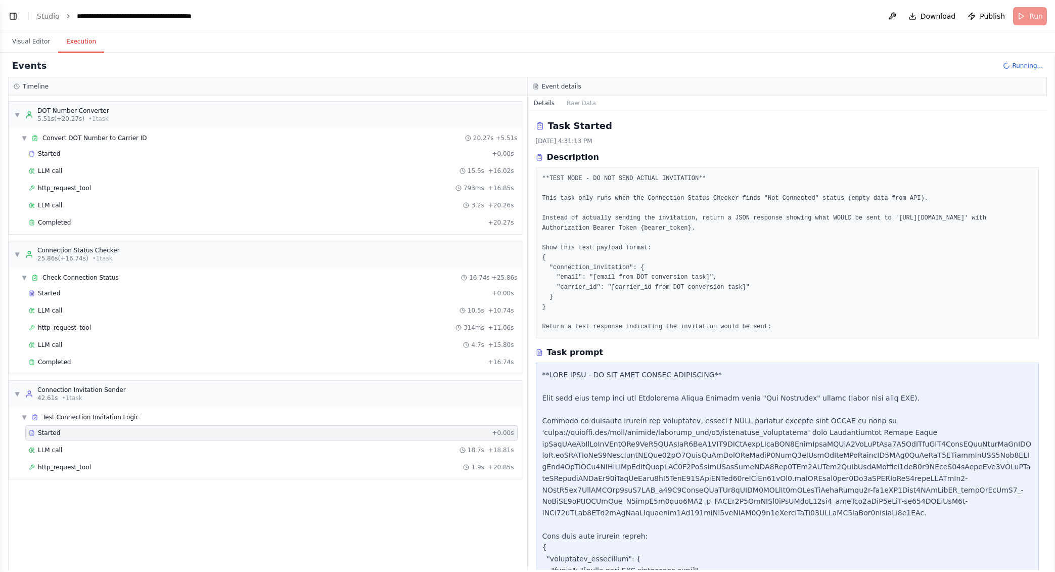
click at [92, 468] on div "http_request_tool 1.9s + 20.85s" at bounding box center [271, 467] width 485 height 8
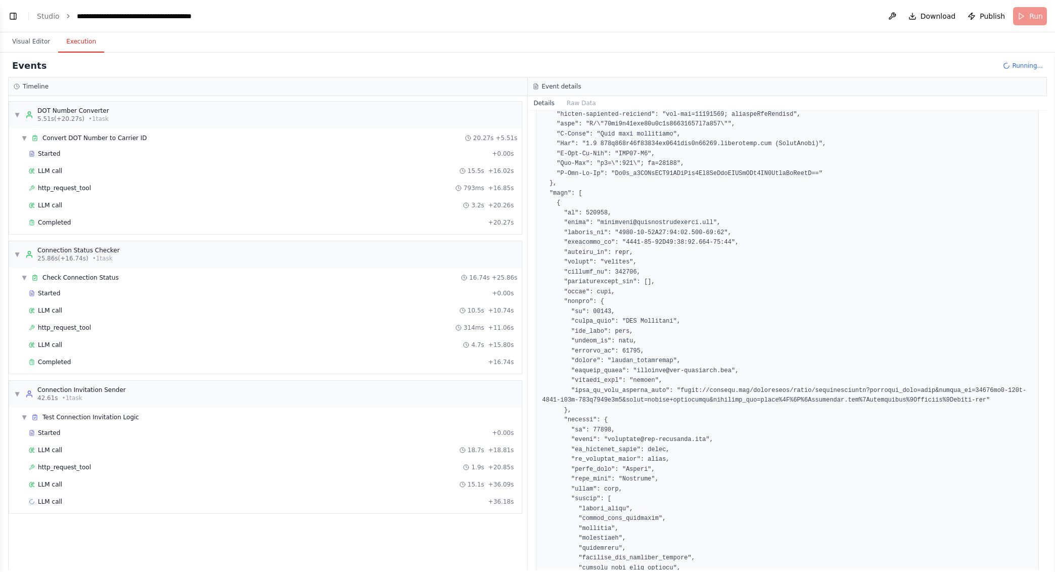
scroll to position [448, 0]
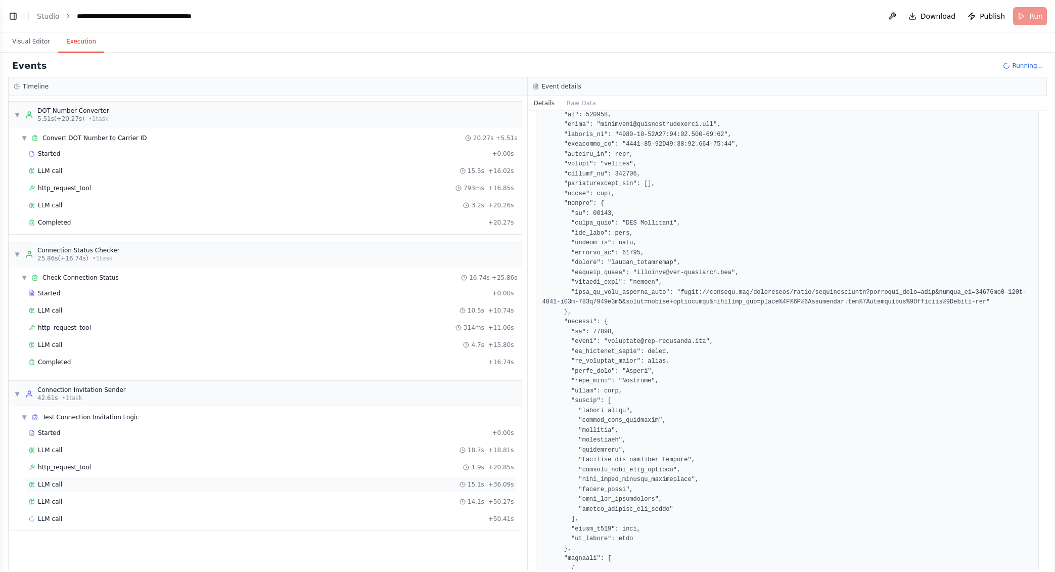
click at [100, 486] on div "LLM call 15.1s + 36.09s" at bounding box center [271, 484] width 485 height 8
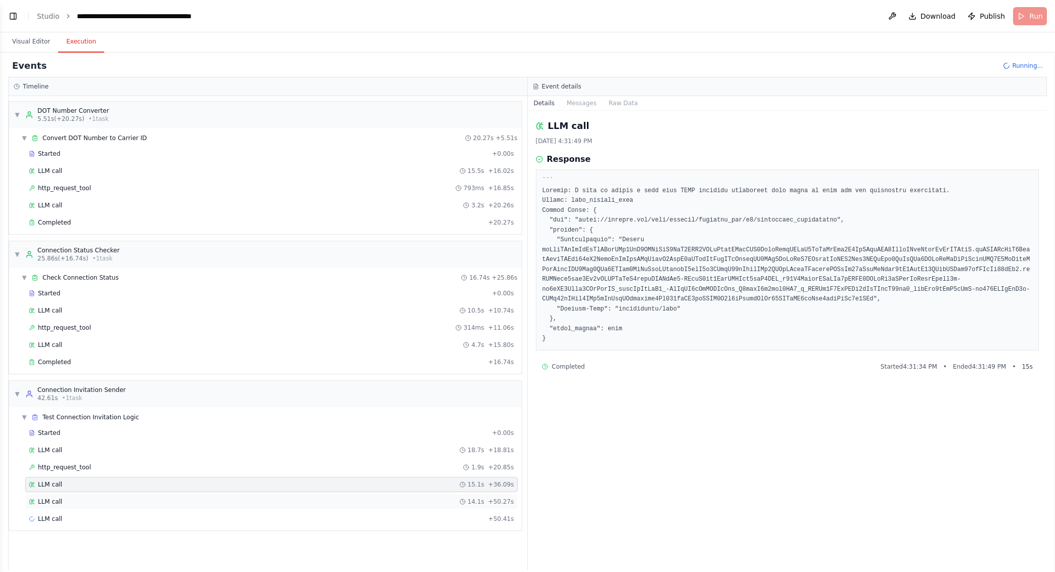
click at [84, 499] on div "LLM call 14.1s + 50.27s" at bounding box center [271, 501] width 485 height 8
click at [85, 509] on div "Started + 0.00s LLM call 18.7s + 18.81s http_request_tool 1.9s + 20.85s LLM cal…" at bounding box center [269, 476] width 505 height 103
click at [80, 515] on div "LLM call + 50.41s" at bounding box center [271, 519] width 485 height 8
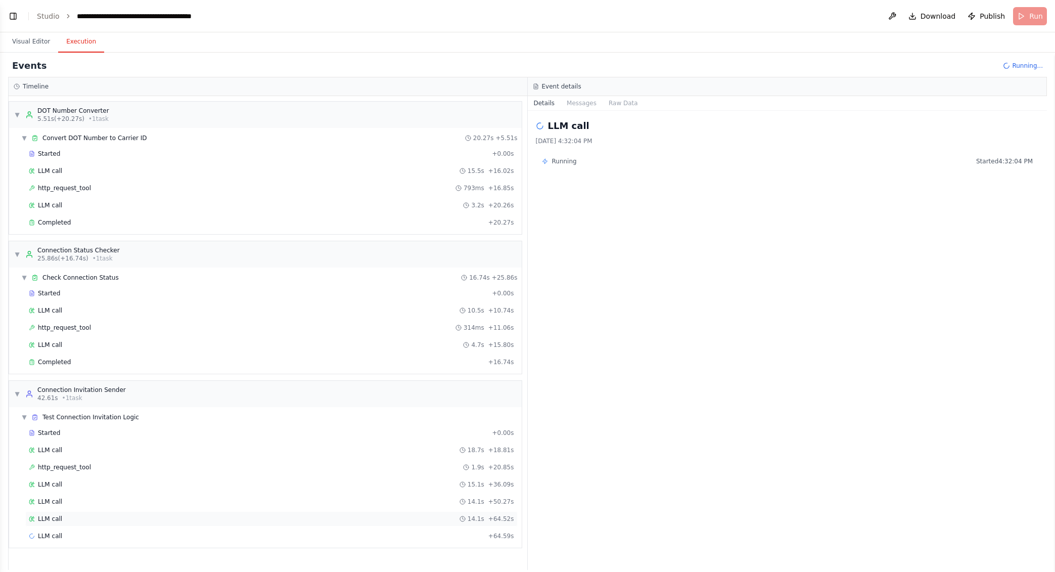
click at [59, 520] on span "LLM call" at bounding box center [50, 519] width 24 height 8
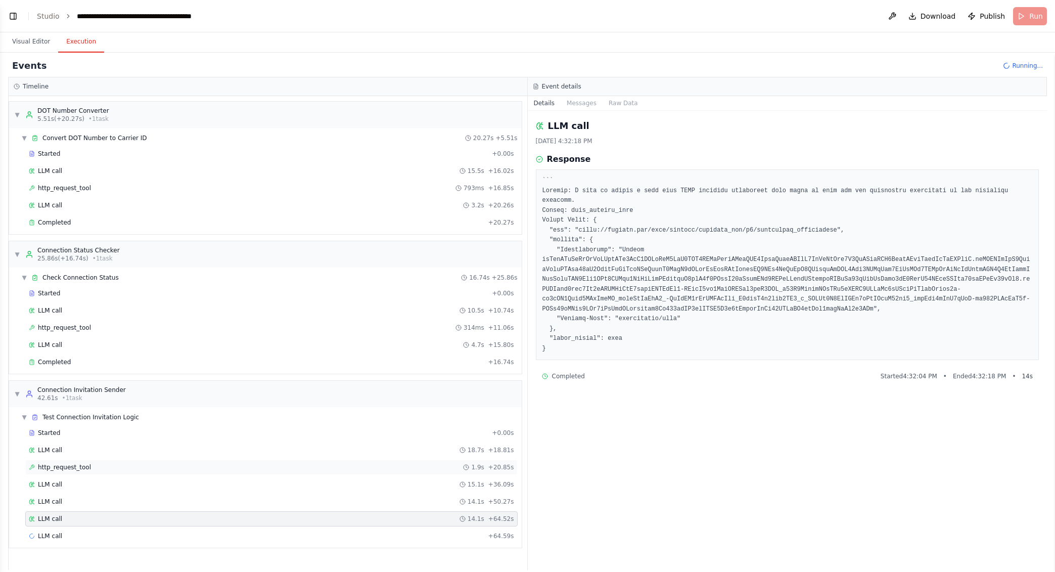
click at [80, 471] on div "http_request_tool 1.9s + 20.85s" at bounding box center [271, 467] width 492 height 15
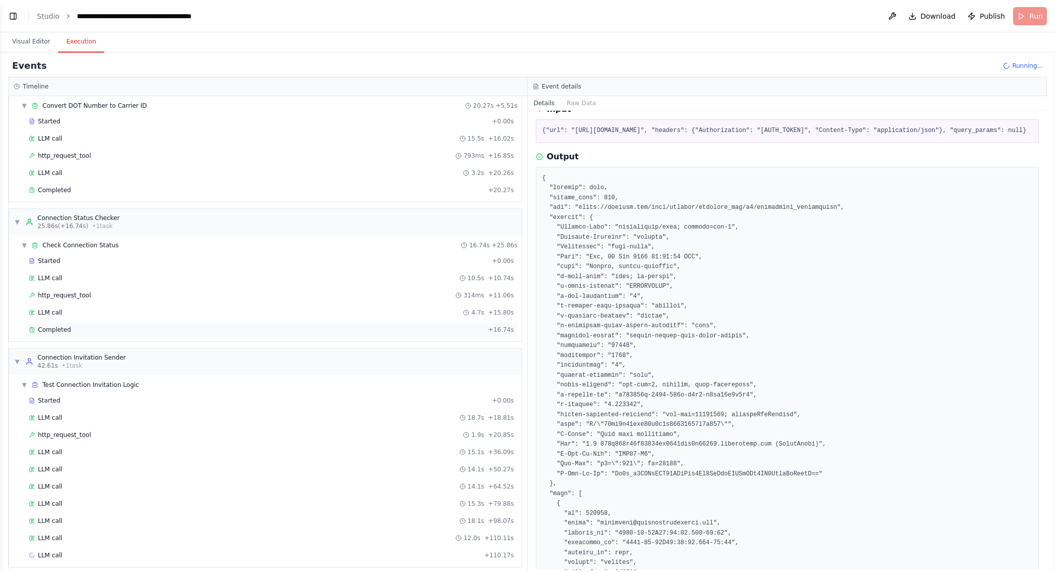
scroll to position [41, 0]
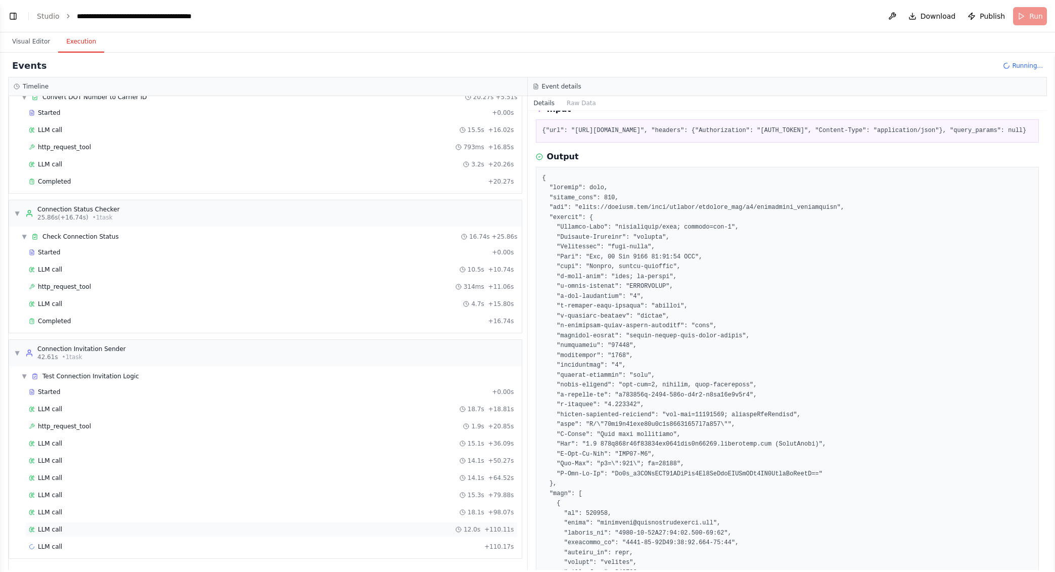
click at [331, 536] on div "LLM call 12.0s + 110.11s" at bounding box center [271, 529] width 492 height 15
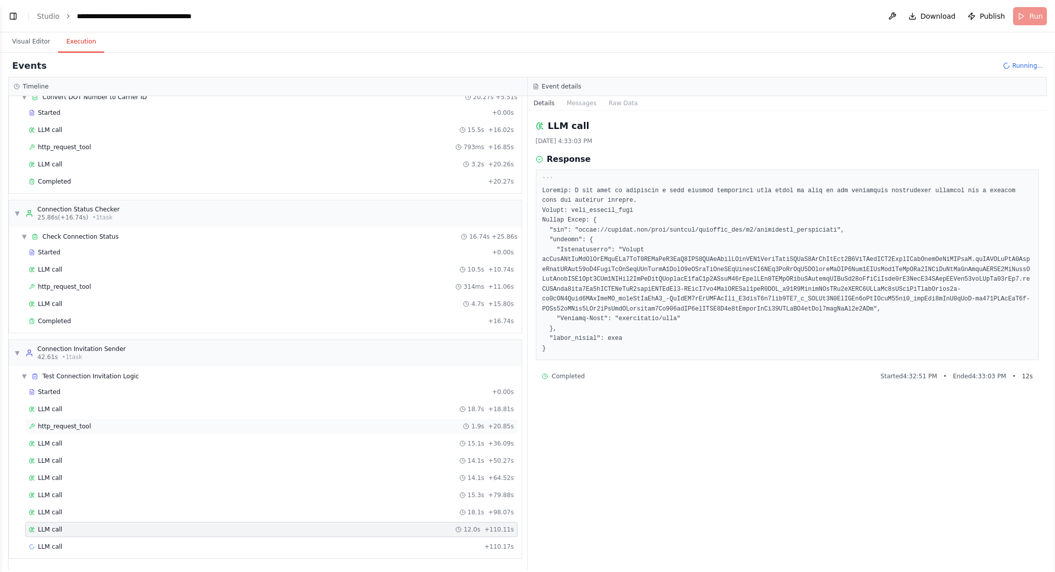
click at [161, 424] on div "http_request_tool 1.9s + 20.85s" at bounding box center [271, 426] width 485 height 8
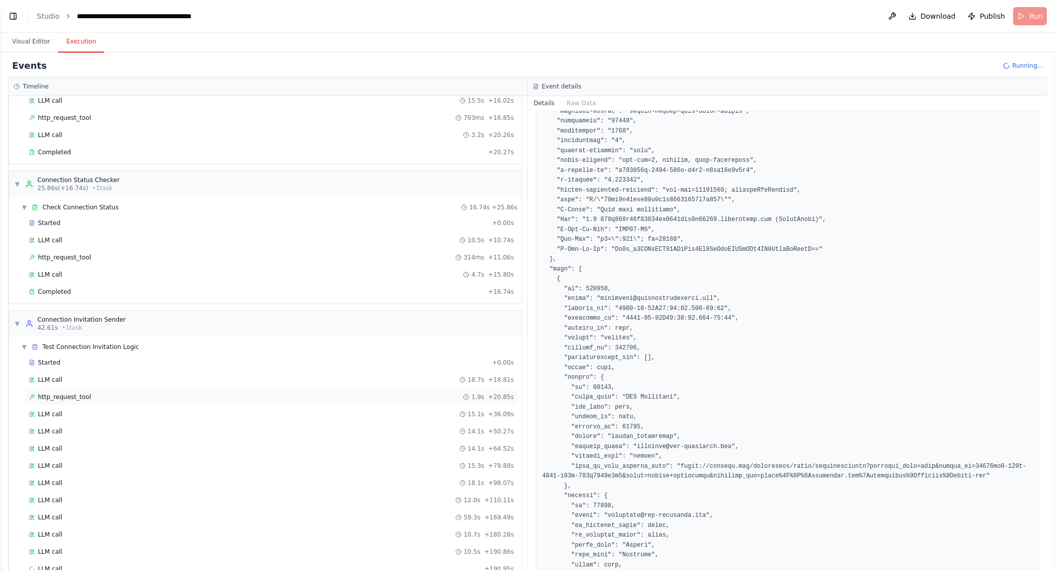
scroll to position [93, 0]
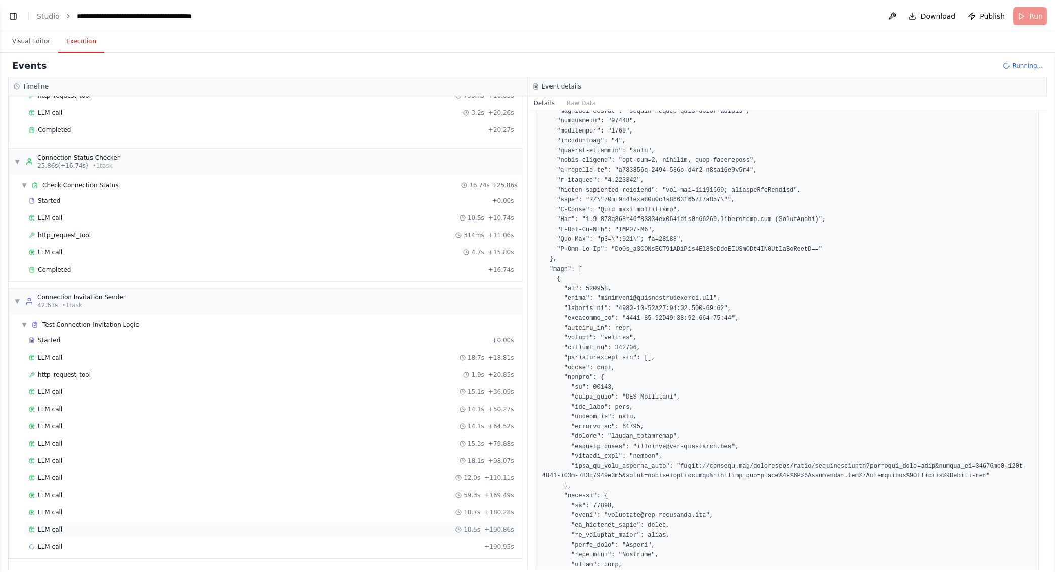
click at [87, 530] on div "LLM call 10.5s + 190.86s" at bounding box center [271, 529] width 485 height 8
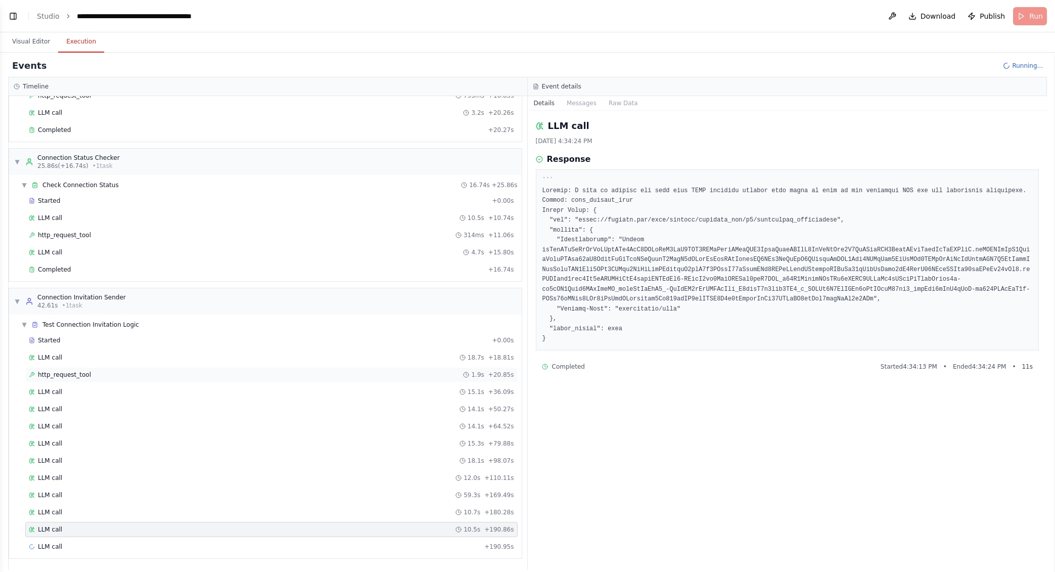
click at [84, 375] on span "http_request_tool" at bounding box center [64, 375] width 53 height 8
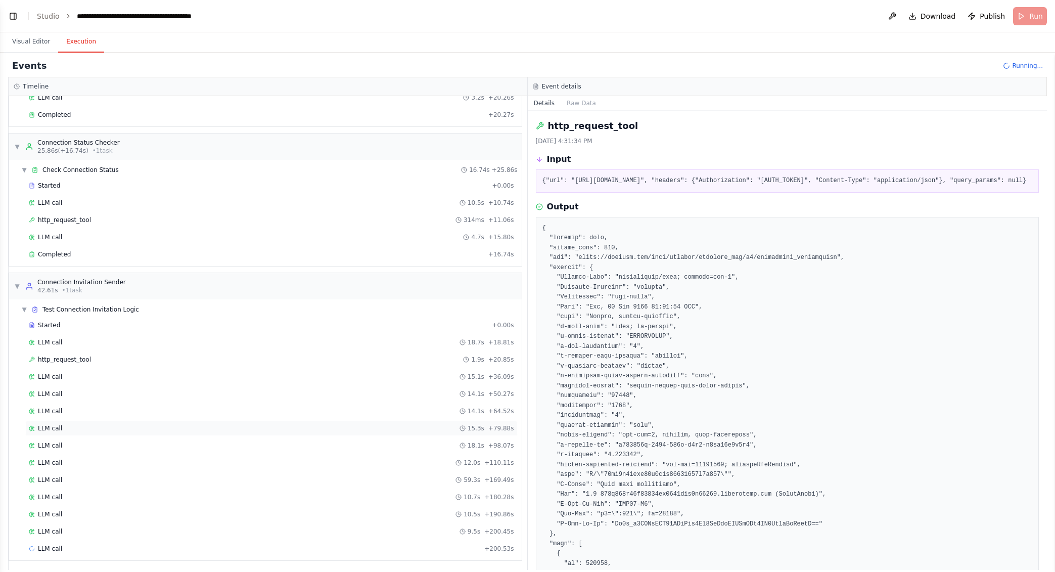
scroll to position [110, 0]
click at [202, 552] on div "LLM call + 200.53s" at bounding box center [271, 546] width 492 height 15
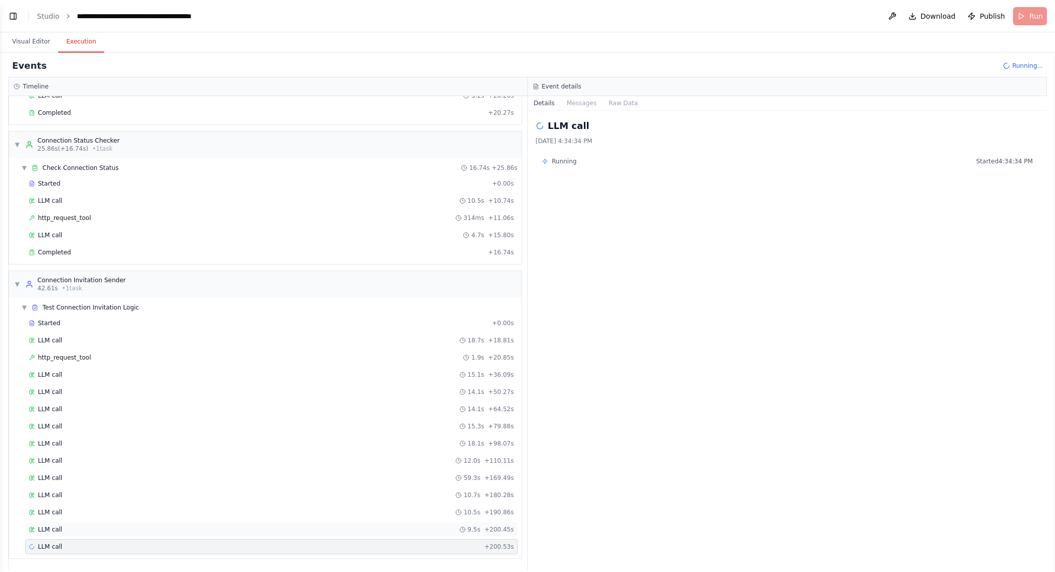
click at [206, 526] on div "LLM call 9.5s + 200.45s" at bounding box center [271, 529] width 485 height 8
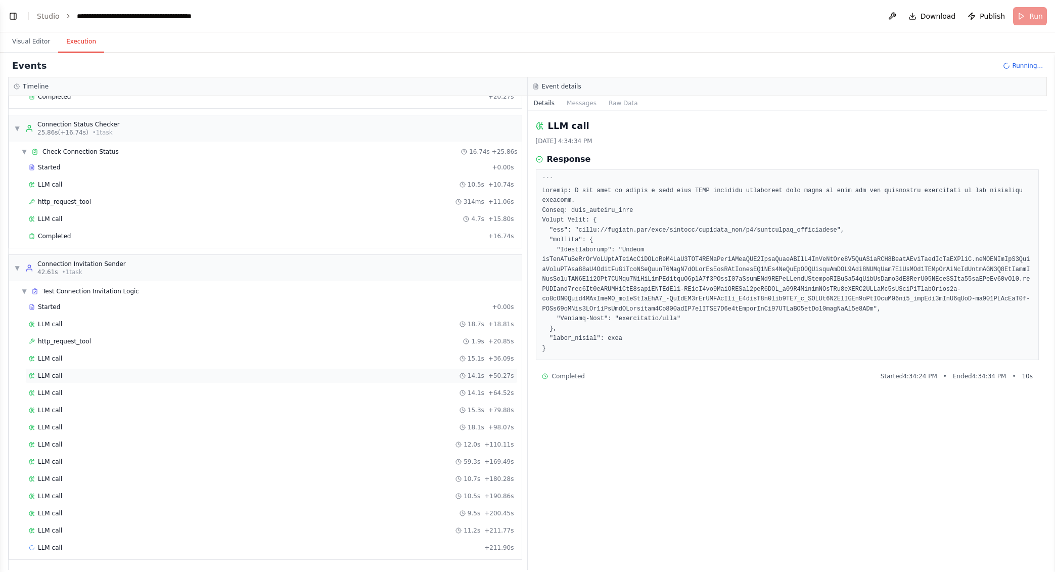
scroll to position [127, 0]
click at [1019, 65] on span "Running..." at bounding box center [1027, 66] width 31 height 8
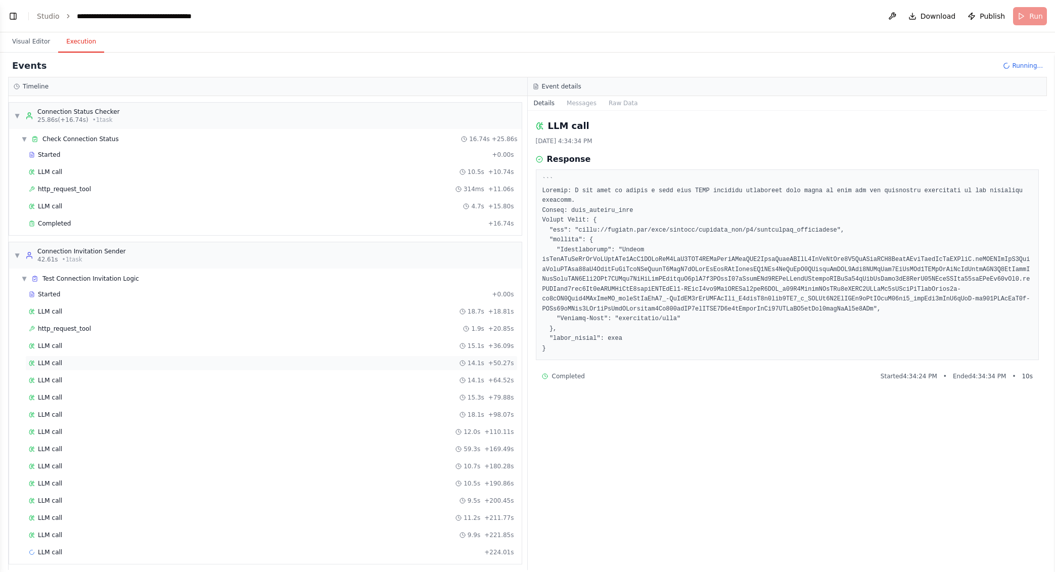
scroll to position [144, 0]
click at [285, 527] on div "LLM call 9.9s + 221.85s" at bounding box center [271, 529] width 485 height 8
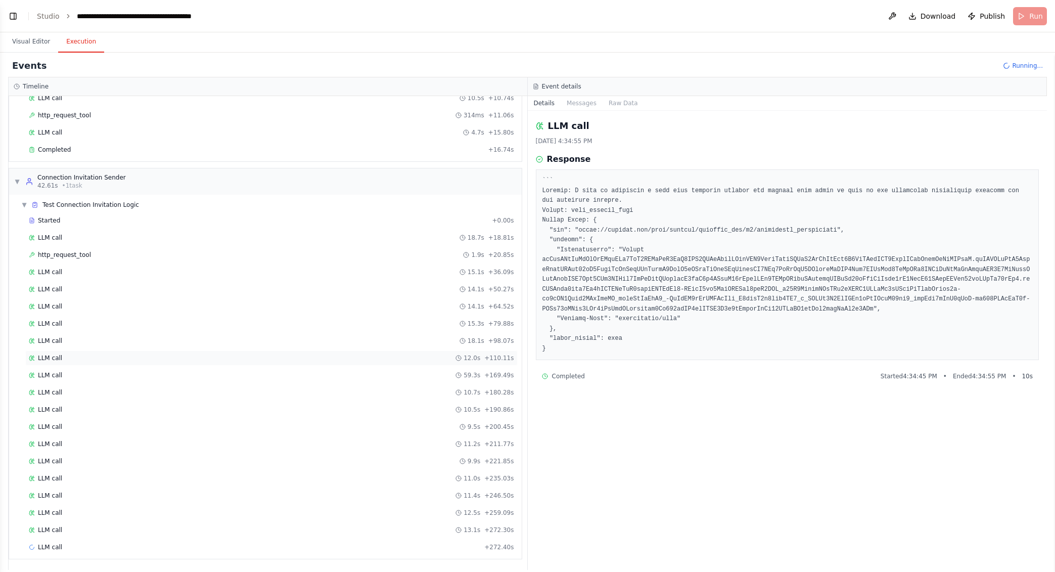
scroll to position [213, 0]
click at [415, 535] on div "LLM call 13.1s + 272.30s" at bounding box center [271, 529] width 492 height 15
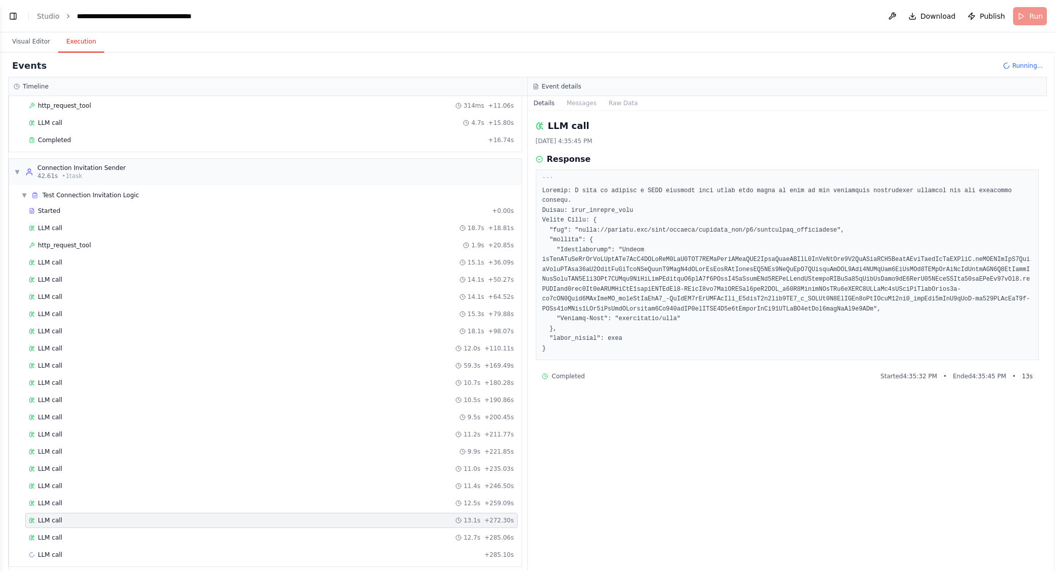
scroll to position [230, 0]
click at [416, 526] on div "LLM call 12.7s + 285.06s" at bounding box center [271, 529] width 485 height 8
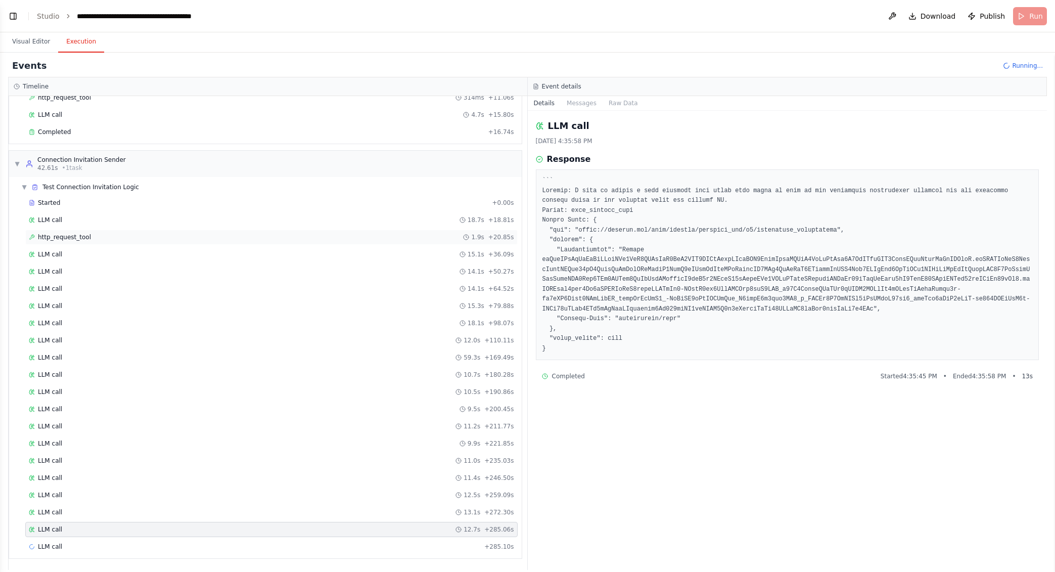
click at [215, 239] on div "http_request_tool 1.9s + 20.85s" at bounding box center [271, 237] width 485 height 8
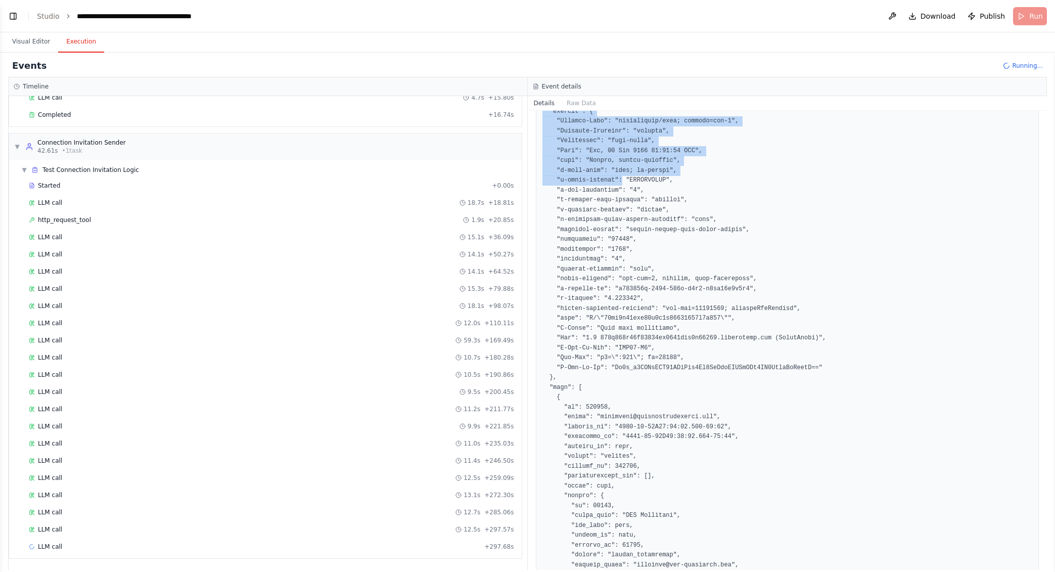
scroll to position [158, 0]
drag, startPoint x: 549, startPoint y: 148, endPoint x: 617, endPoint y: 251, distance: 123.8
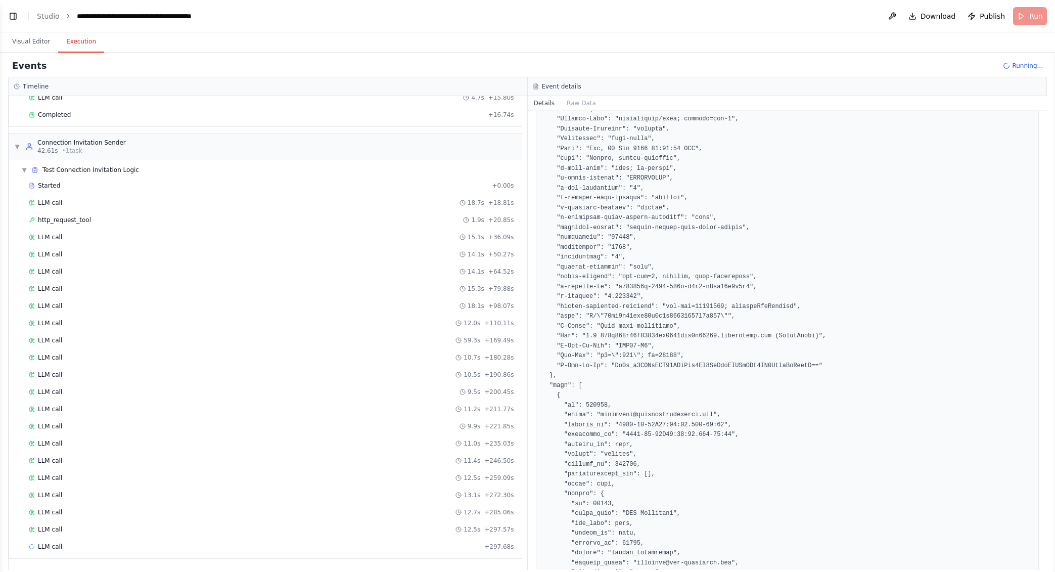
click at [575, 103] on button "Raw Data" at bounding box center [581, 103] width 41 height 14
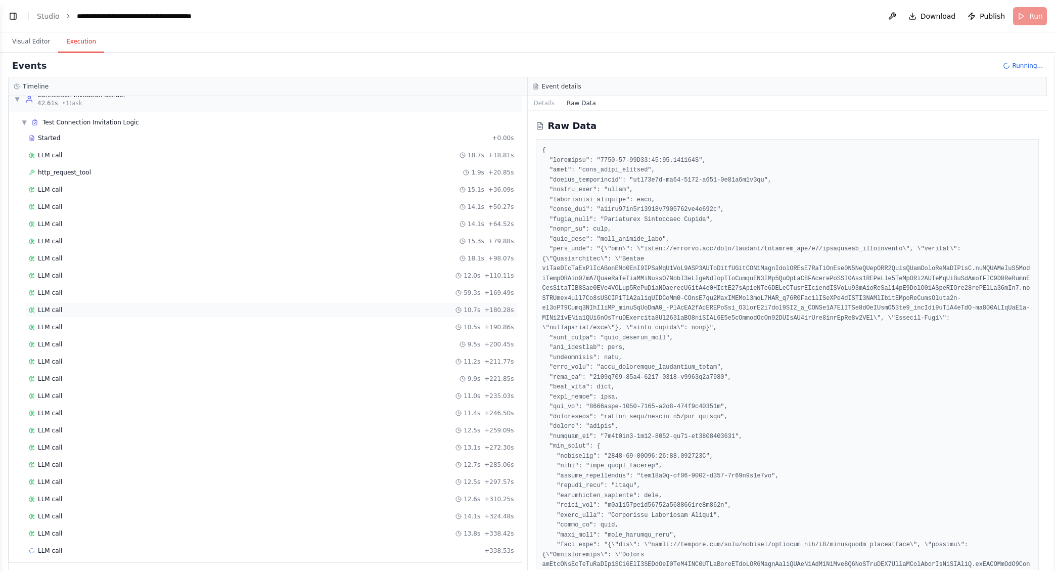
scroll to position [299, 0]
click at [291, 168] on div "http_request_tool 1.9s + 20.85s" at bounding box center [271, 168] width 485 height 8
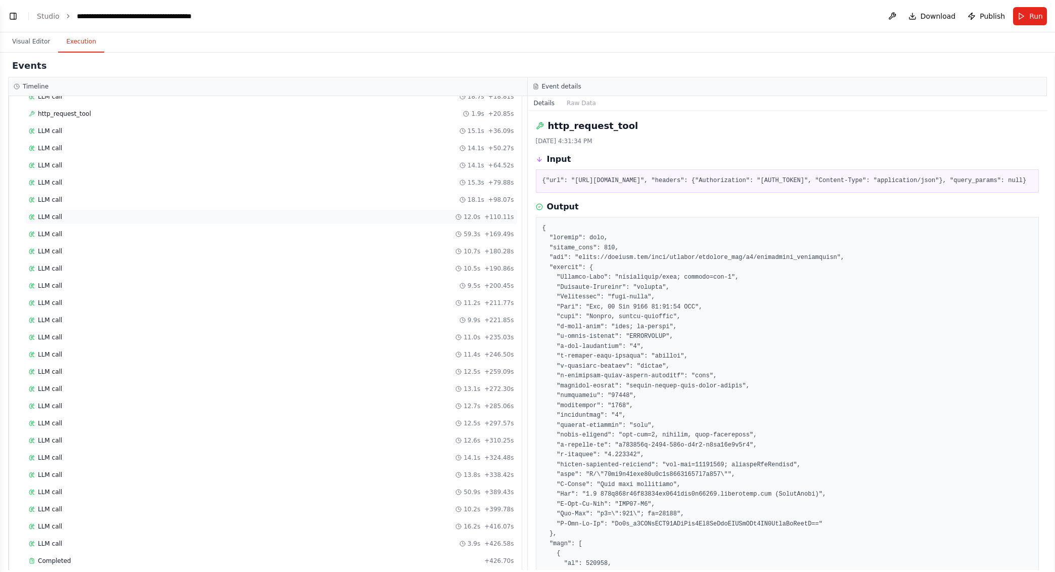
scroll to position [368, 0]
click at [156, 547] on div "Completed" at bounding box center [254, 546] width 451 height 8
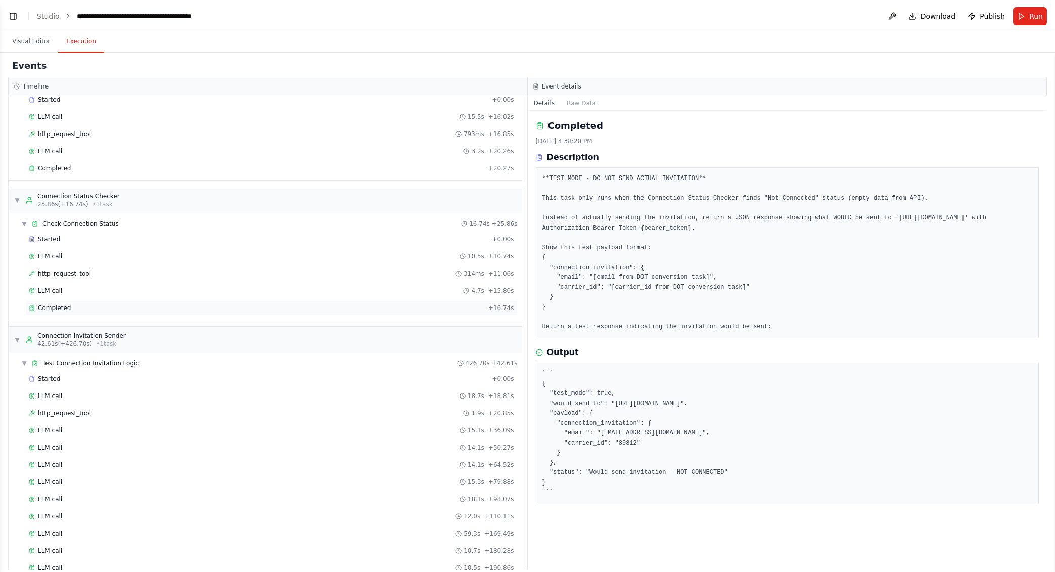
scroll to position [0, 0]
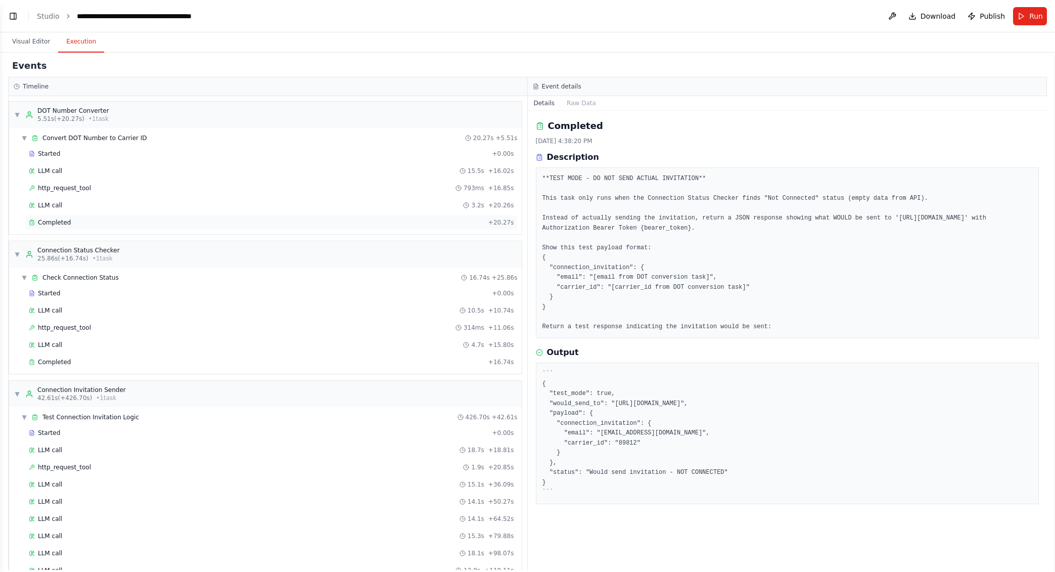
click at [113, 227] on div "Completed + 20.27s" at bounding box center [271, 222] width 492 height 15
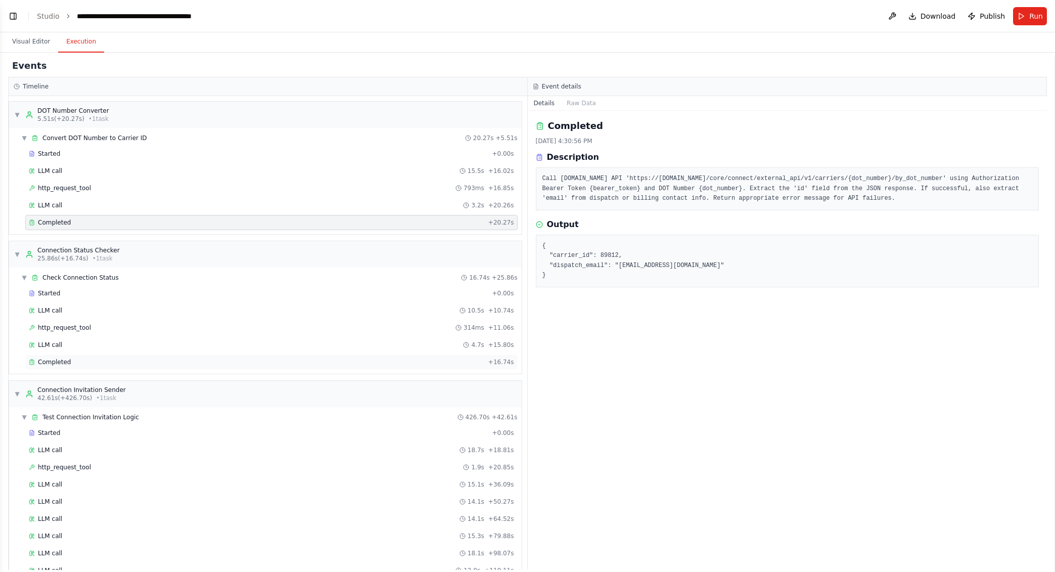
click at [116, 358] on div "Completed" at bounding box center [257, 362] width 456 height 8
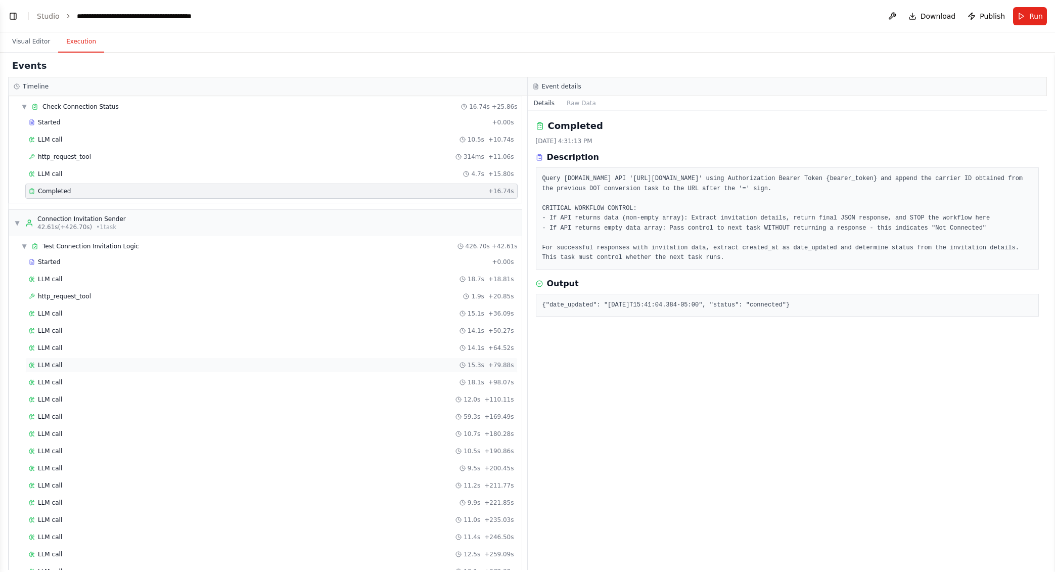
scroll to position [174, 0]
click at [131, 296] on div "http_request_tool 1.9s + 20.85s" at bounding box center [271, 293] width 485 height 8
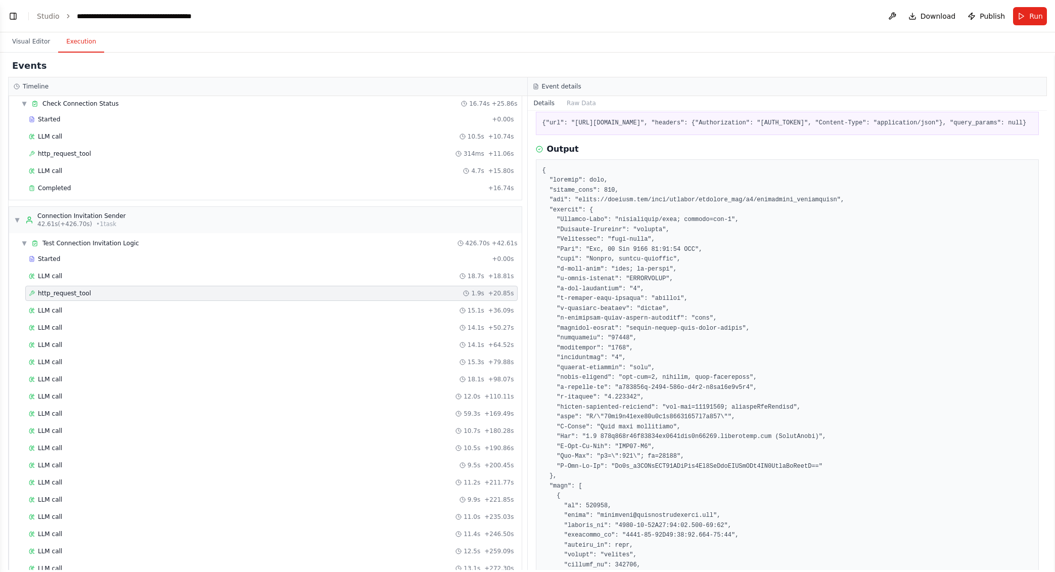
scroll to position [0, 0]
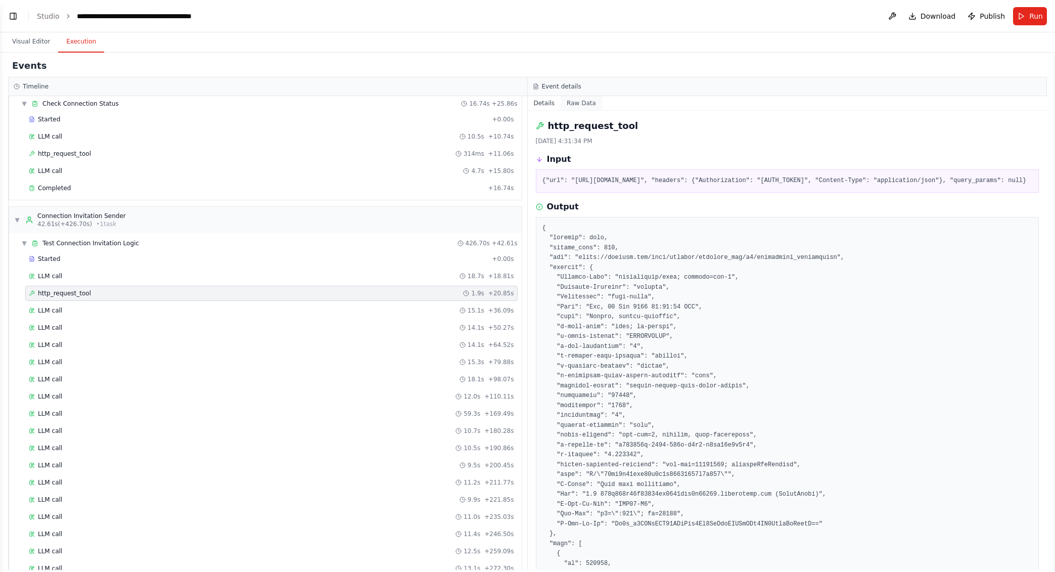
click at [576, 101] on button "Raw Data" at bounding box center [581, 103] width 41 height 14
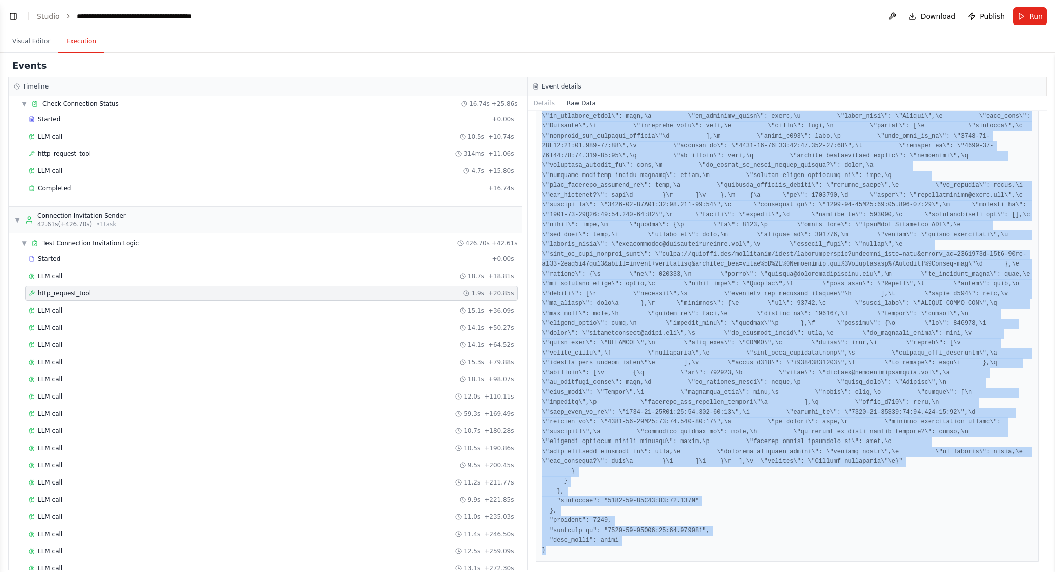
scroll to position [29404, 0]
drag, startPoint x: 542, startPoint y: 149, endPoint x: 689, endPoint y: 496, distance: 377.0
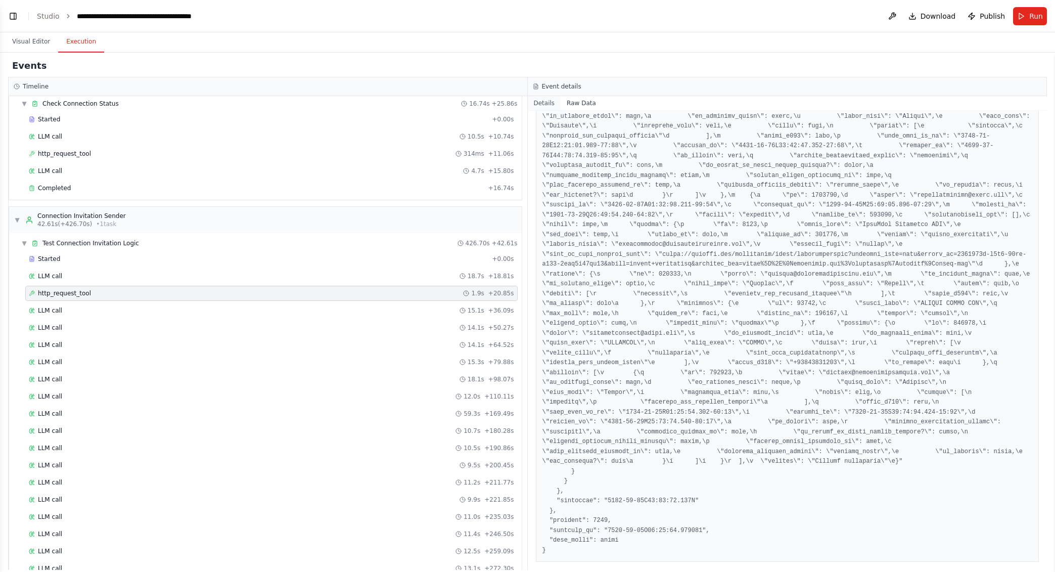
click at [537, 101] on button "Details" at bounding box center [544, 103] width 33 height 14
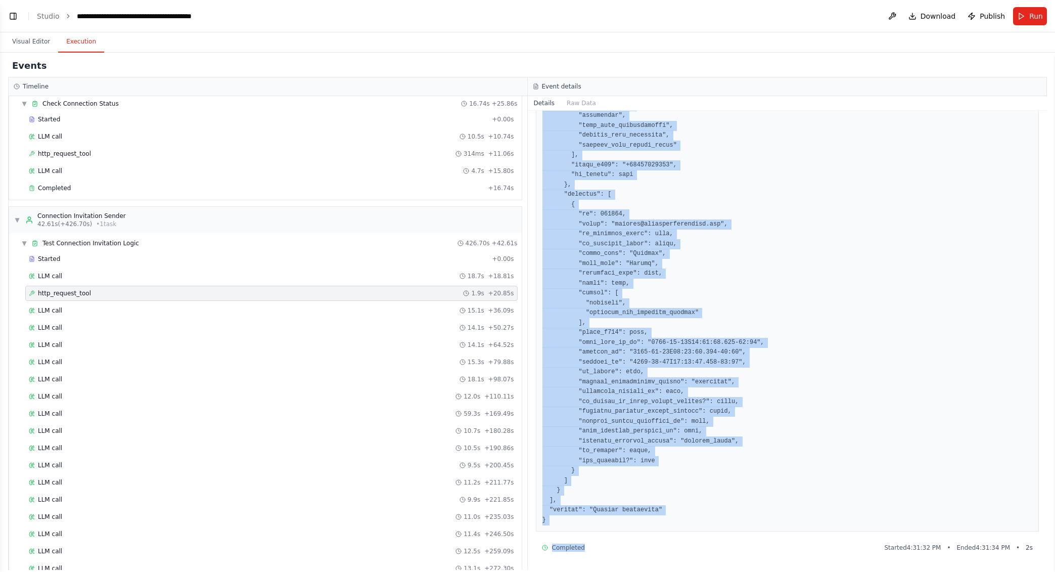
scroll to position [46075, 0]
drag, startPoint x: 539, startPoint y: 296, endPoint x: 556, endPoint y: 520, distance: 224.6
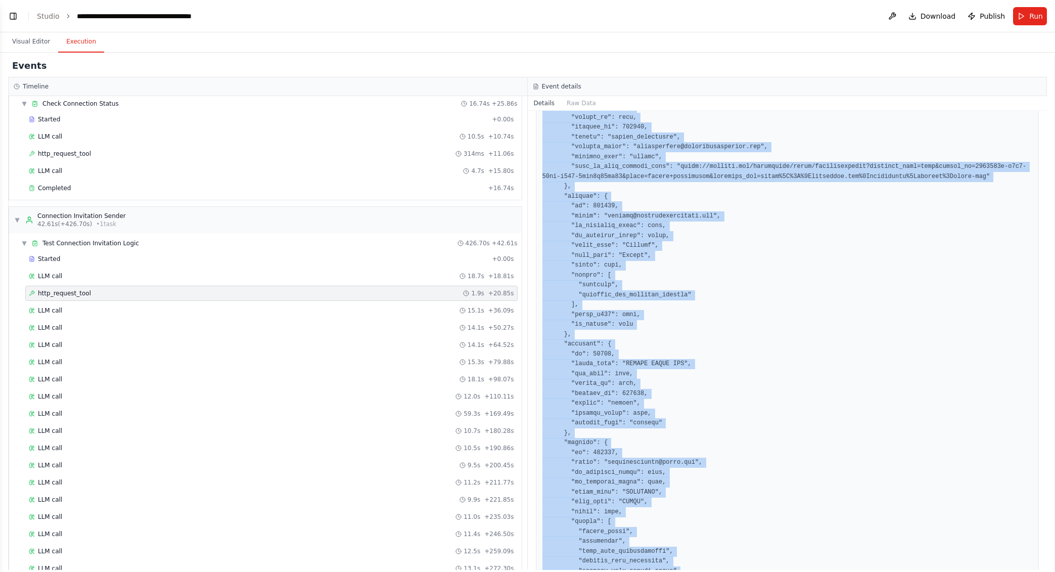
scroll to position [45580, 0]
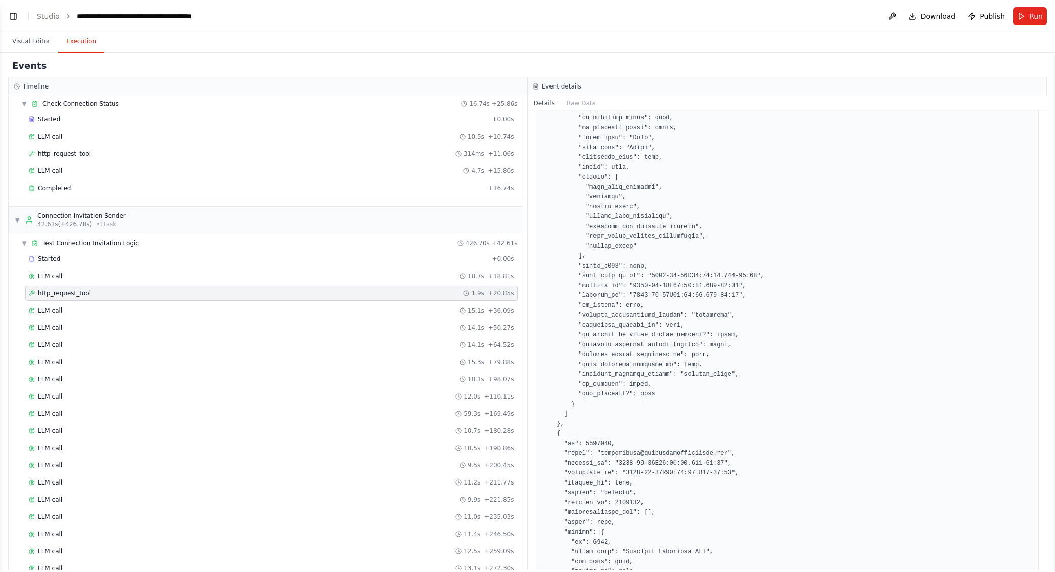
scroll to position [0, 0]
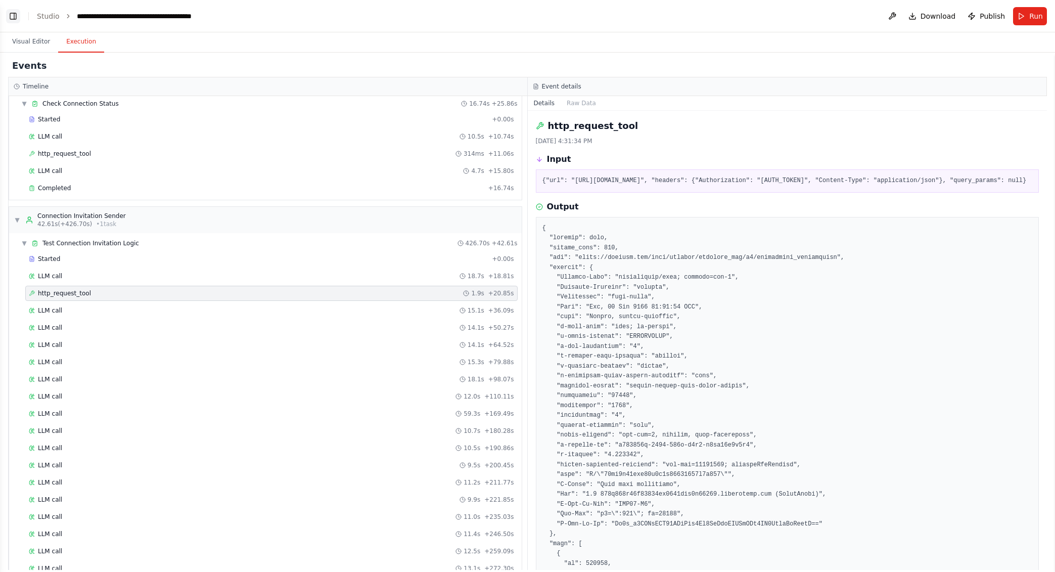
click at [15, 15] on button "Toggle Left Sidebar" at bounding box center [13, 16] width 14 height 14
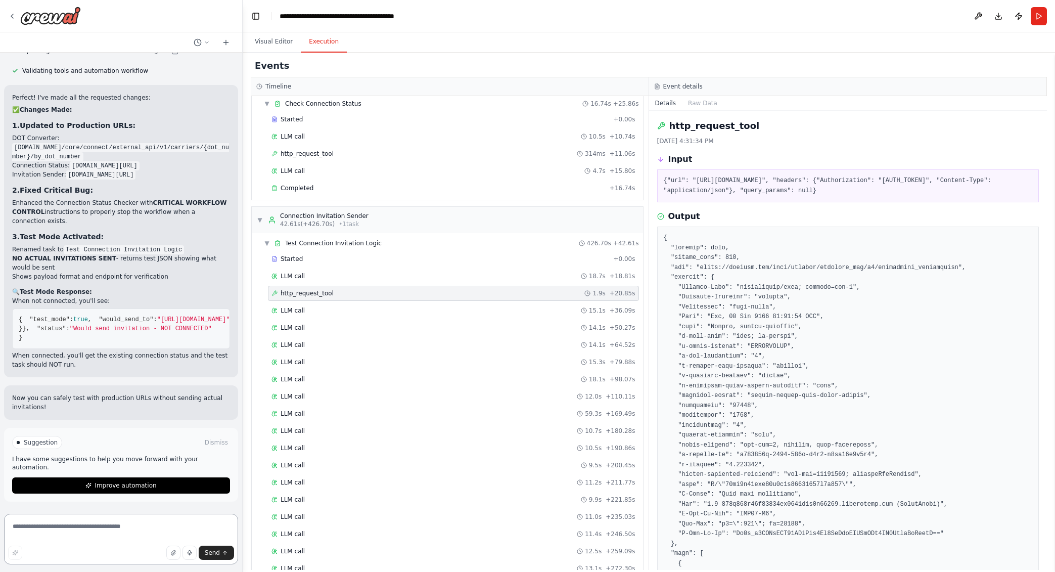
click at [98, 532] on textarea at bounding box center [121, 539] width 234 height 51
type textarea "**********"
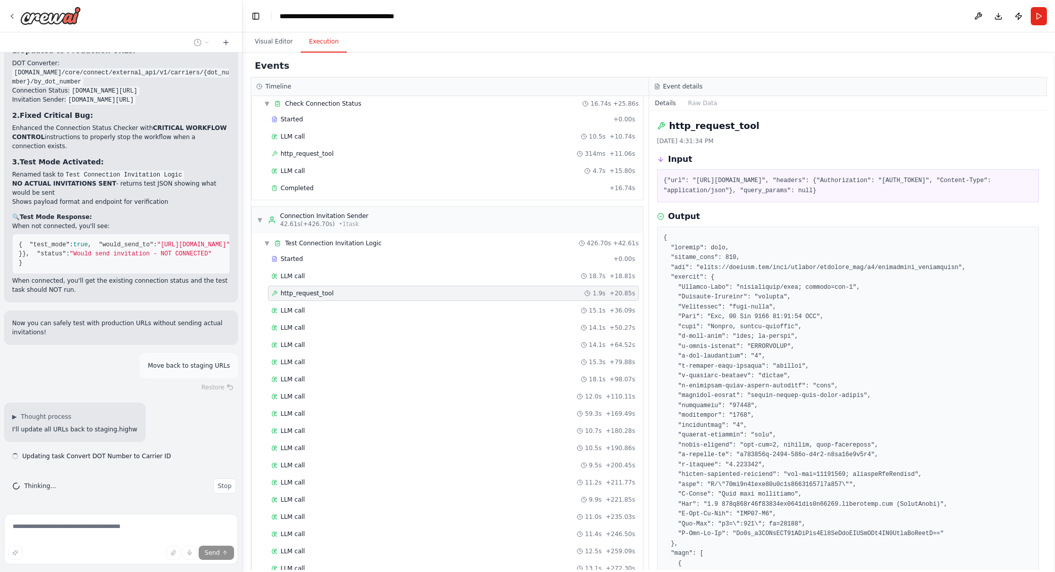
scroll to position [3323, 0]
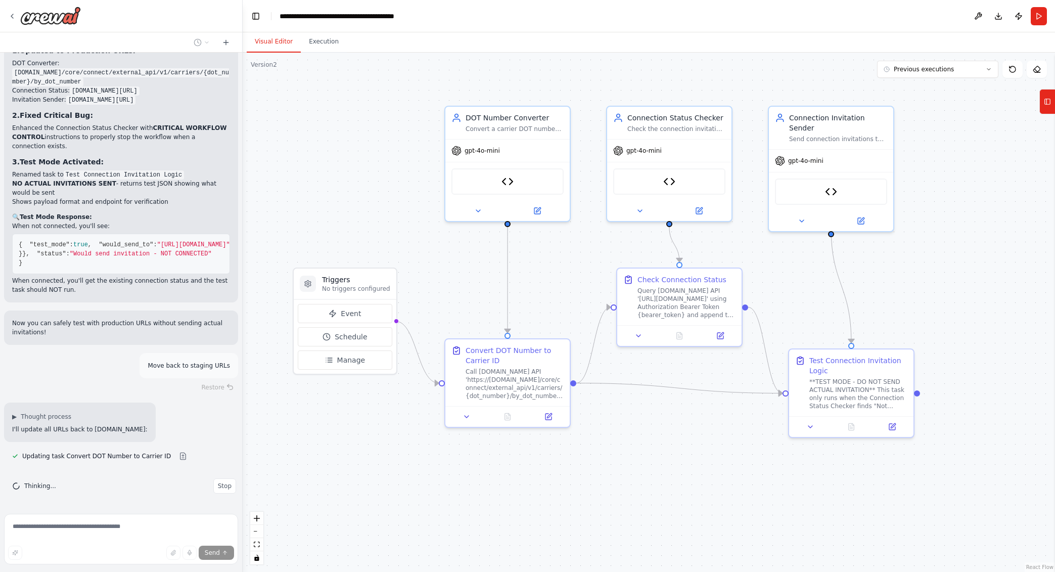
click at [276, 45] on button "Visual Editor" at bounding box center [274, 41] width 54 height 21
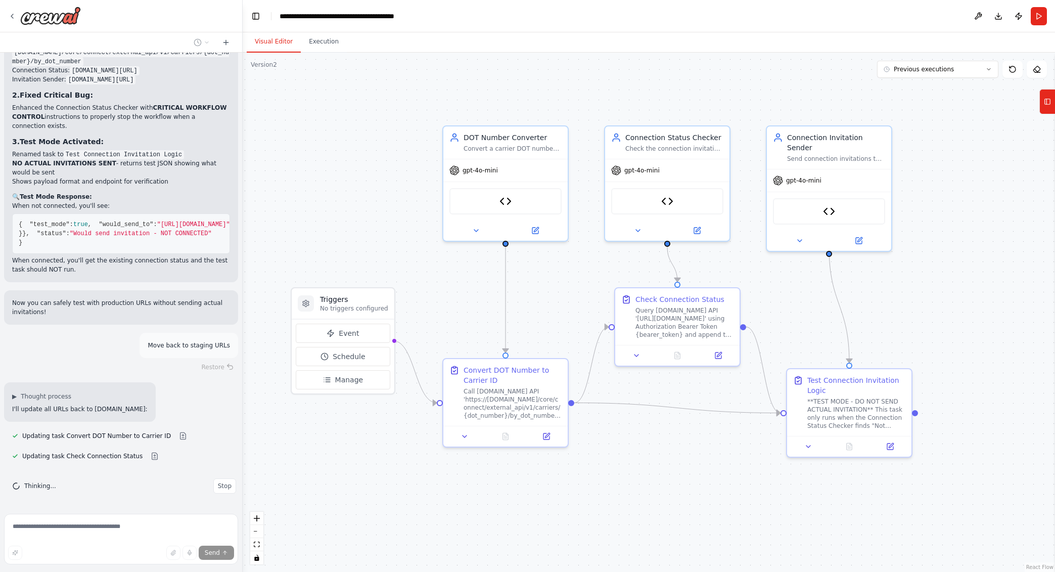
drag, startPoint x: 975, startPoint y: 277, endPoint x: 967, endPoint y: 288, distance: 13.0
click at [967, 288] on div ".deletable-edge-delete-btn { width: 20px; height: 20px; border: 0px solid #ffff…" at bounding box center [649, 312] width 812 height 519
click at [713, 516] on div ".deletable-edge-delete-btn { width: 20px; height: 20px; border: 0px solid #ffff…" at bounding box center [649, 312] width 812 height 519
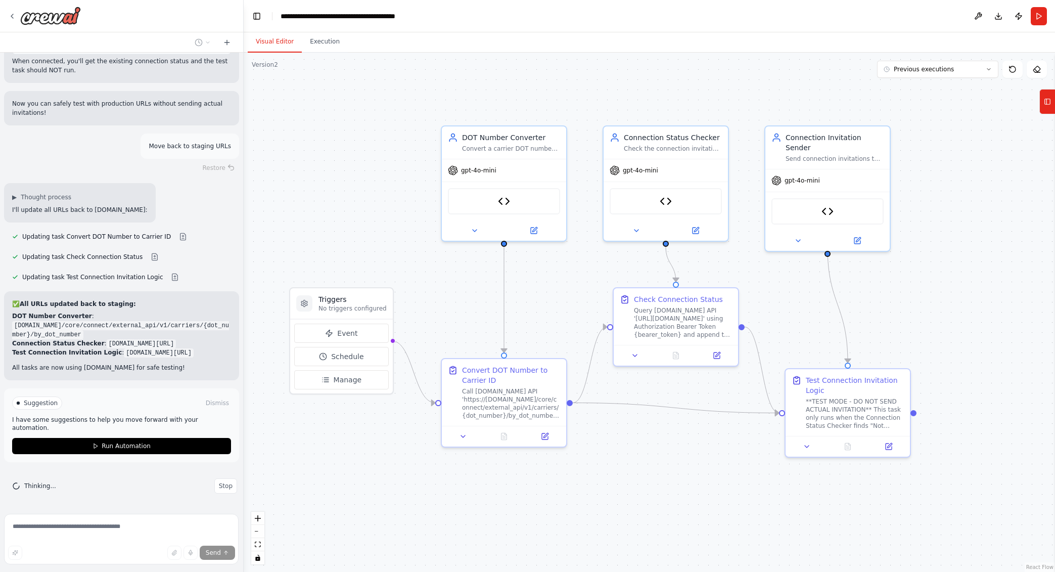
scroll to position [3561, 0]
click at [244, 436] on div "Hello! I'm the CrewAI assistant. What kind of automation do you want to build? …" at bounding box center [527, 286] width 1055 height 572
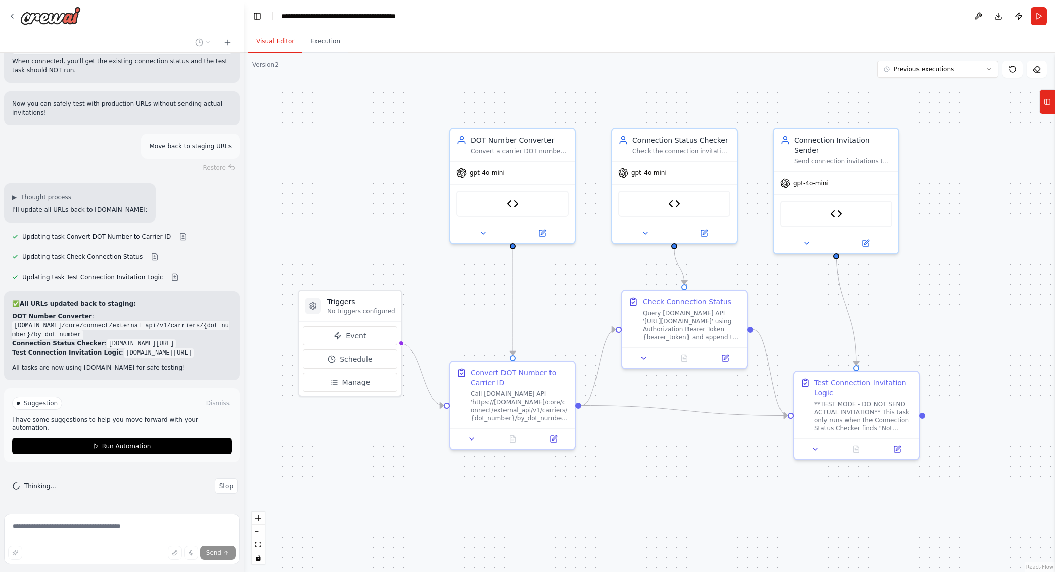
drag, startPoint x: 369, startPoint y: 173, endPoint x: 377, endPoint y: 176, distance: 8.5
click at [377, 176] on div ".deletable-edge-delete-btn { width: 20px; height: 20px; border: 0px solid #ffff…" at bounding box center [649, 312] width 811 height 519
click at [897, 448] on icon at bounding box center [897, 447] width 6 height 6
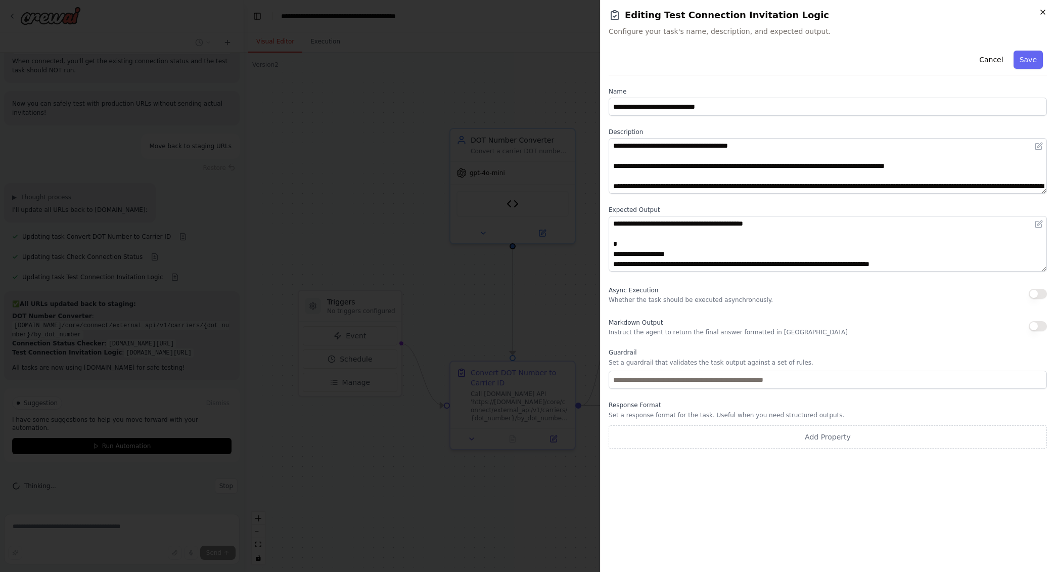
click at [1043, 15] on icon "button" at bounding box center [1043, 12] width 8 height 8
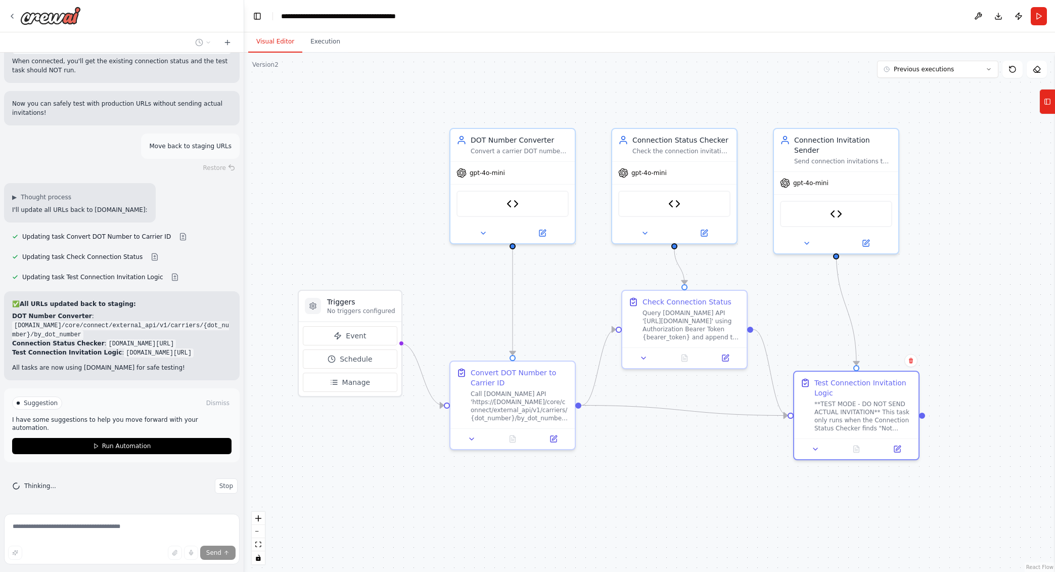
click at [681, 10] on header "**********" at bounding box center [649, 16] width 811 height 32
drag, startPoint x: 735, startPoint y: 305, endPoint x: 727, endPoint y: 311, distance: 10.8
click at [727, 311] on div "Check Connection Status" at bounding box center [681, 310] width 98 height 10
click at [826, 485] on div ".deletable-edge-delete-btn { width: 20px; height: 20px; border: 0px solid #ffff…" at bounding box center [649, 312] width 811 height 519
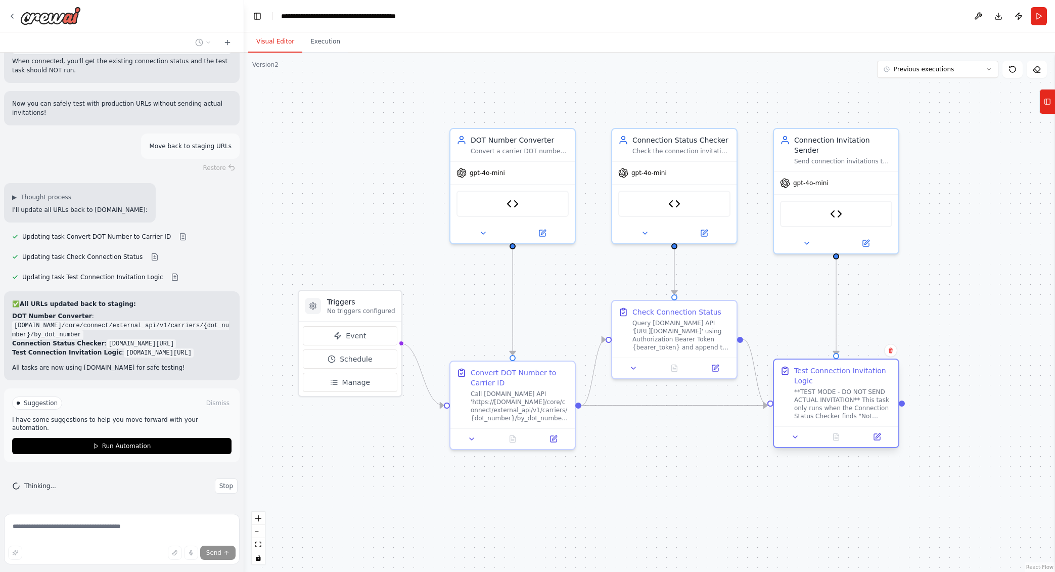
drag, startPoint x: 801, startPoint y: 429, endPoint x: 782, endPoint y: 421, distance: 21.3
click at [782, 421] on div "Test Connection Invitation Logic **TEST MODE - DO NOT SEND ACTUAL INVITATION** …" at bounding box center [836, 392] width 124 height 67
click at [755, 503] on div ".deletable-edge-delete-btn { width: 20px; height: 20px; border: 0px solid #ffff…" at bounding box center [649, 312] width 811 height 519
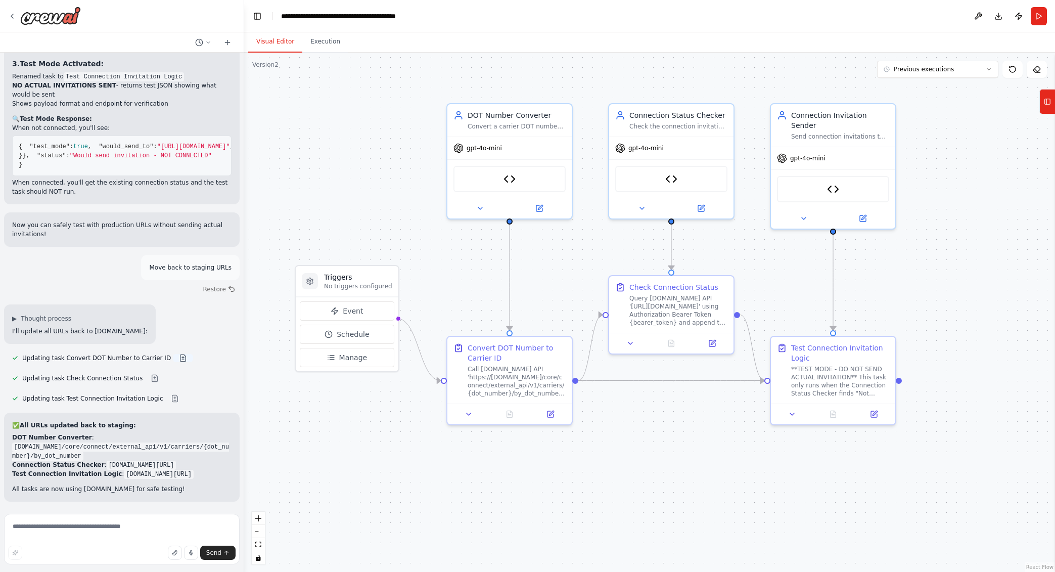
scroll to position [3448, 0]
click at [550, 415] on icon at bounding box center [551, 412] width 6 height 6
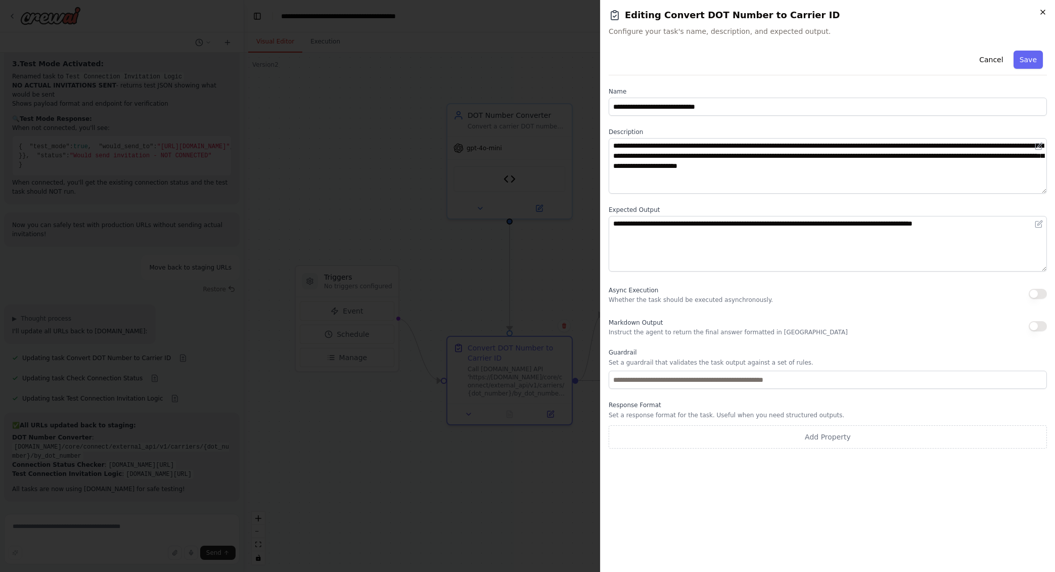
click at [1044, 9] on icon "button" at bounding box center [1043, 12] width 8 height 8
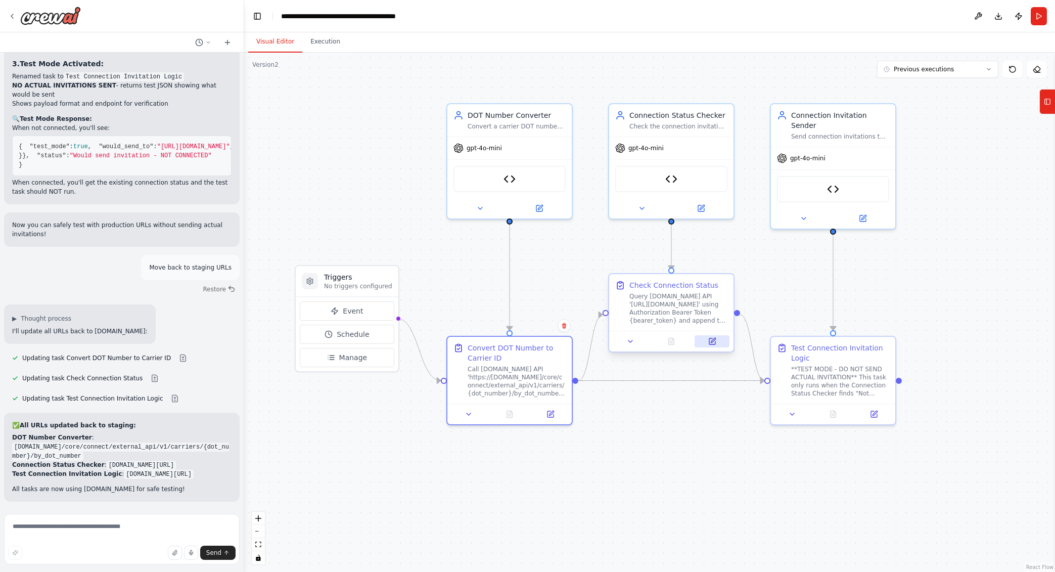
click at [718, 341] on button at bounding box center [712, 341] width 35 height 12
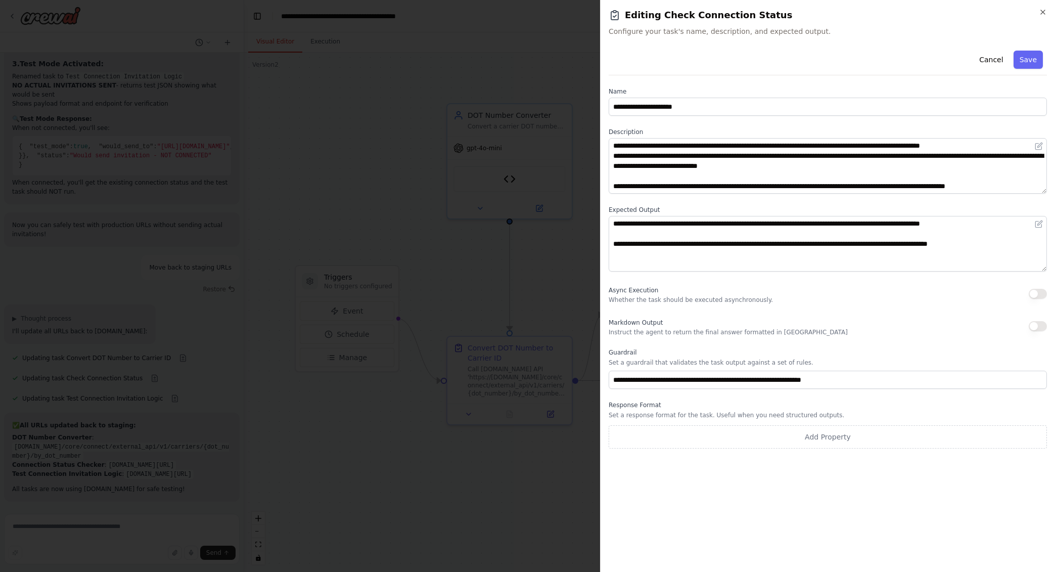
scroll to position [0, 0]
drag, startPoint x: 1043, startPoint y: 10, endPoint x: 1043, endPoint y: 23, distance: 13.2
click at [1043, 10] on icon "button" at bounding box center [1043, 12] width 8 height 8
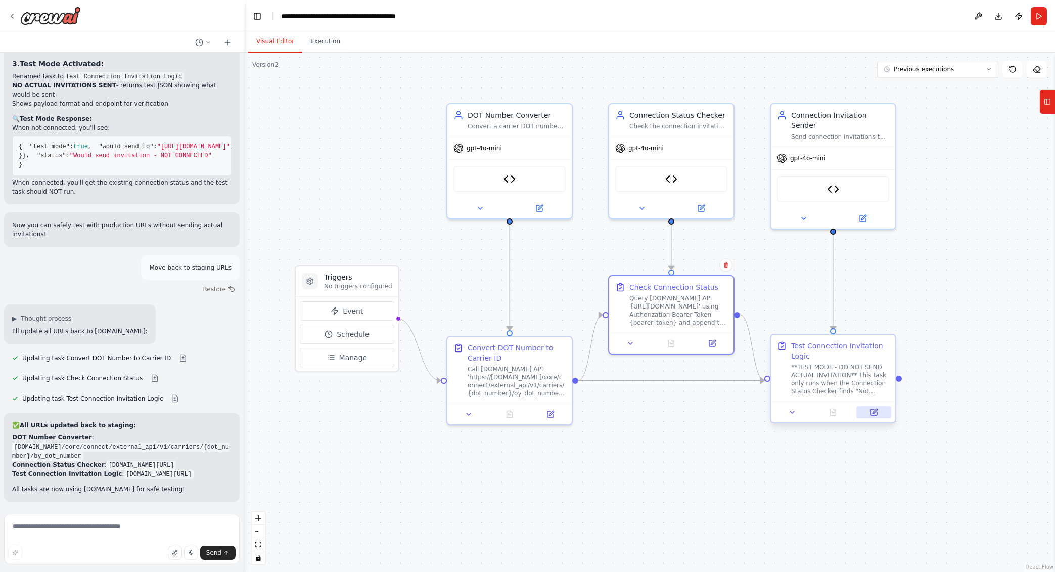
click at [878, 411] on icon at bounding box center [874, 412] width 8 height 8
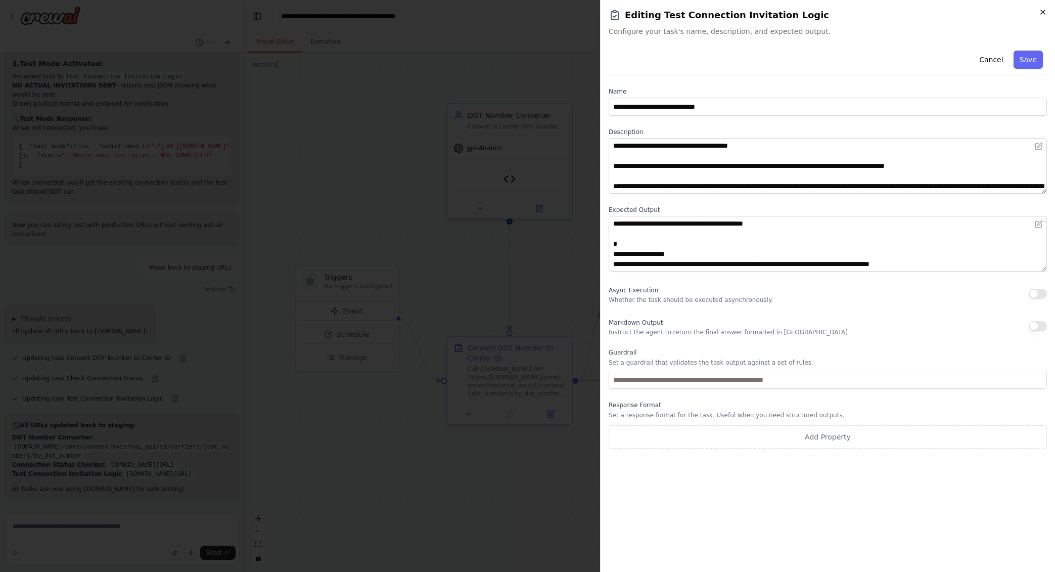
click at [1042, 11] on icon "button" at bounding box center [1043, 12] width 4 height 4
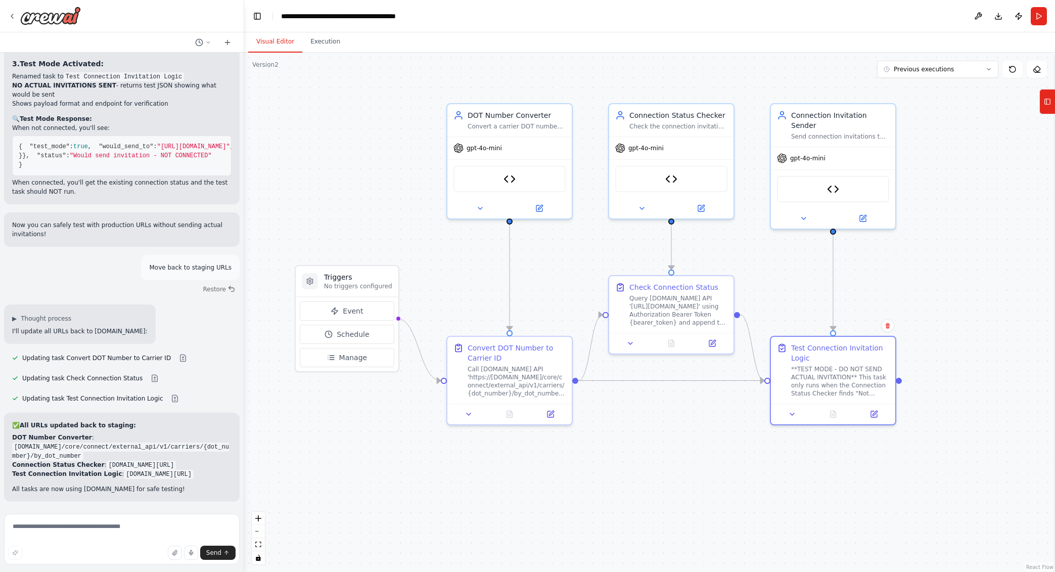
click at [768, 85] on div ".deletable-edge-delete-btn { width: 20px; height: 20px; border: 0px solid #ffff…" at bounding box center [649, 312] width 811 height 519
